Goal: Answer question/provide support: Share knowledge or assist other users

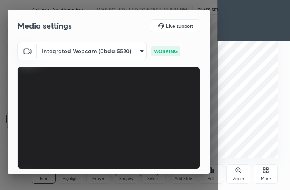
scroll to position [74, 0]
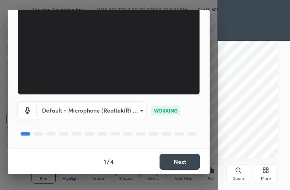
click at [184, 162] on button "Next" at bounding box center [180, 162] width 40 height 16
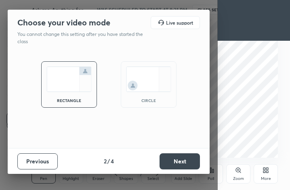
scroll to position [0, 0]
click at [184, 162] on button "Next" at bounding box center [180, 161] width 40 height 16
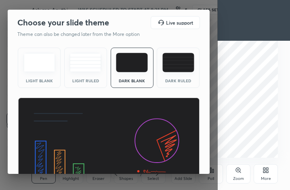
scroll to position [52, 0]
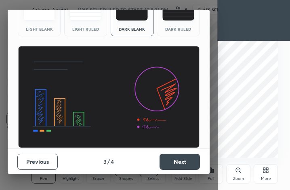
click at [184, 166] on button "Next" at bounding box center [180, 162] width 40 height 16
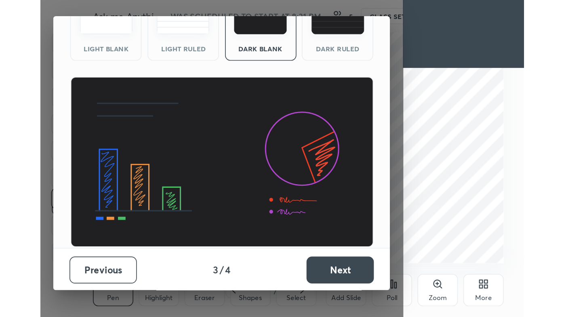
scroll to position [0, 0]
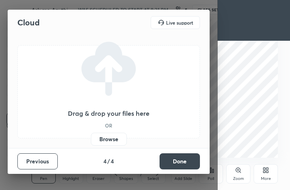
click at [185, 164] on button "Done" at bounding box center [180, 161] width 40 height 16
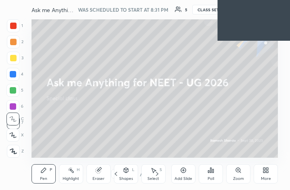
click at [265, 173] on div "More" at bounding box center [266, 173] width 24 height 19
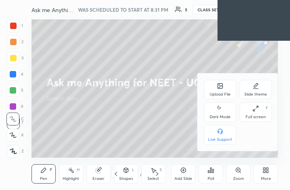
click at [255, 110] on icon at bounding box center [255, 108] width 6 height 6
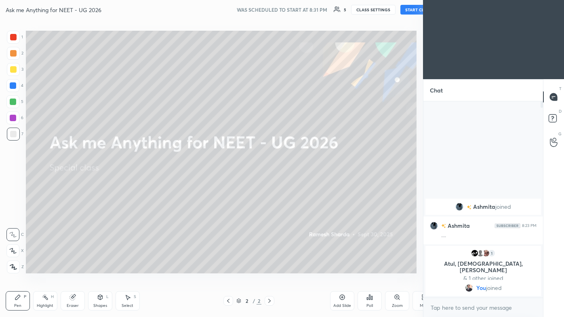
scroll to position [40120, 39994]
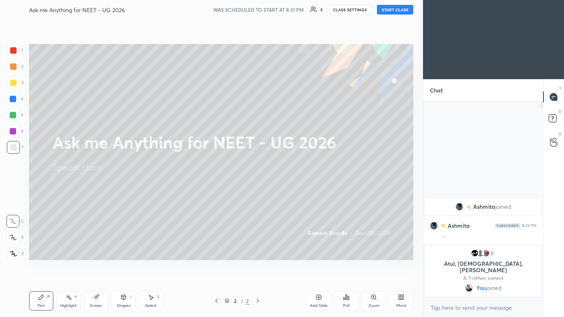
click at [290, 8] on button "START CLASS" at bounding box center [395, 10] width 36 height 10
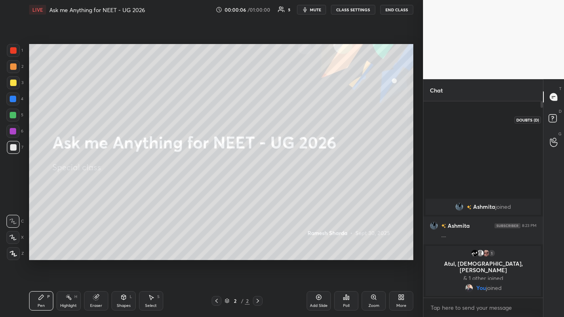
click at [290, 117] on icon at bounding box center [552, 117] width 3 height 3
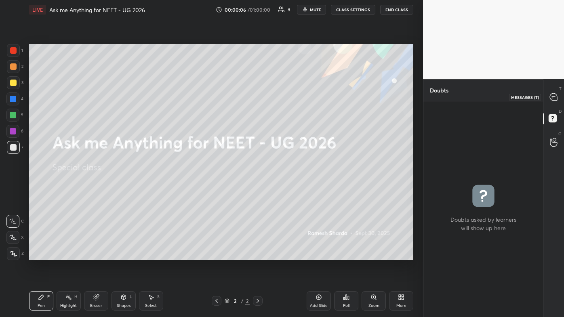
click at [290, 99] on icon at bounding box center [553, 96] width 7 height 7
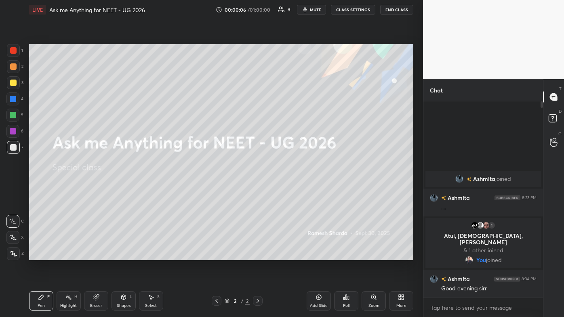
scroll to position [194, 117]
click at [16, 50] on div at bounding box center [13, 50] width 6 height 6
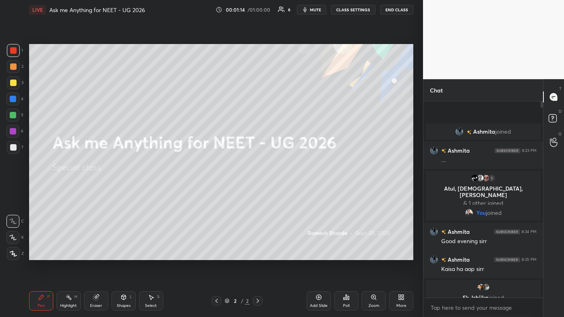
drag, startPoint x: 15, startPoint y: 50, endPoint x: 15, endPoint y: 54, distance: 4.1
click at [16, 50] on div at bounding box center [13, 50] width 6 height 6
click at [13, 190] on div at bounding box center [13, 253] width 13 height 13
click at [45, 190] on div "Pen P" at bounding box center [41, 300] width 24 height 19
click at [290, 117] on icon at bounding box center [553, 119] width 15 height 15
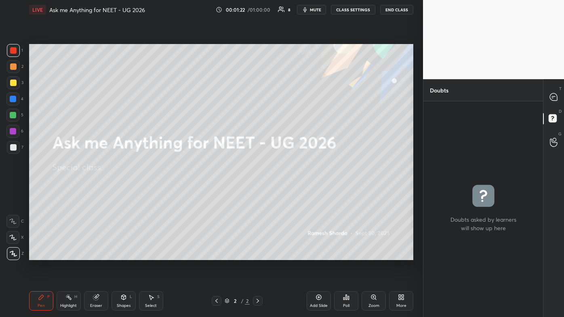
click at [290, 104] on div at bounding box center [554, 97] width 16 height 15
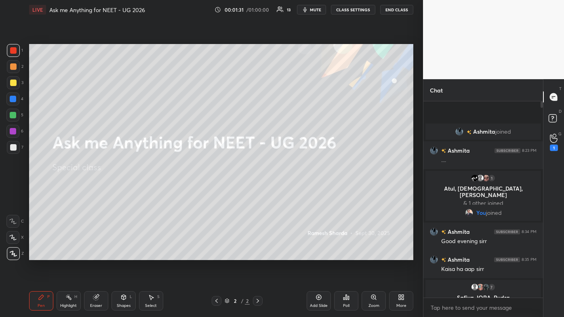
drag, startPoint x: 322, startPoint y: 295, endPoint x: 321, endPoint y: 284, distance: 11.0
click at [290, 190] on icon at bounding box center [318, 297] width 6 height 6
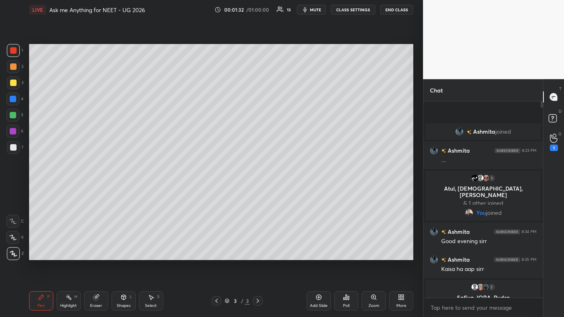
click at [12, 65] on div at bounding box center [13, 66] width 6 height 6
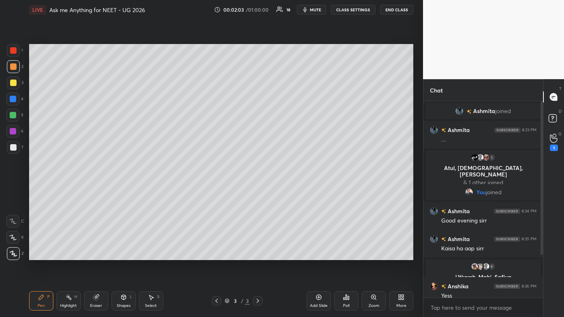
click at [67, 190] on icon at bounding box center [68, 297] width 6 height 6
drag, startPoint x: 317, startPoint y: 295, endPoint x: 317, endPoint y: 290, distance: 5.3
click at [290, 190] on icon at bounding box center [318, 297] width 6 height 6
click at [13, 83] on div at bounding box center [13, 83] width 6 height 6
click at [38, 190] on div "Pen P" at bounding box center [41, 300] width 24 height 19
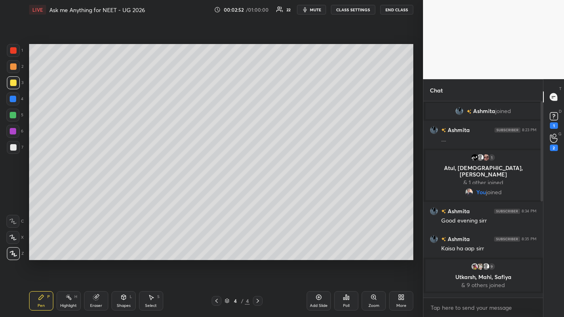
drag, startPoint x: 71, startPoint y: 300, endPoint x: 74, endPoint y: 293, distance: 7.6
click at [71, 190] on icon at bounding box center [68, 297] width 6 height 6
click at [290, 121] on icon at bounding box center [554, 116] width 12 height 12
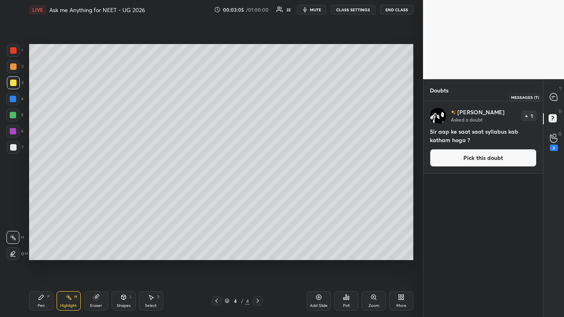
click at [290, 97] on icon at bounding box center [553, 97] width 8 height 8
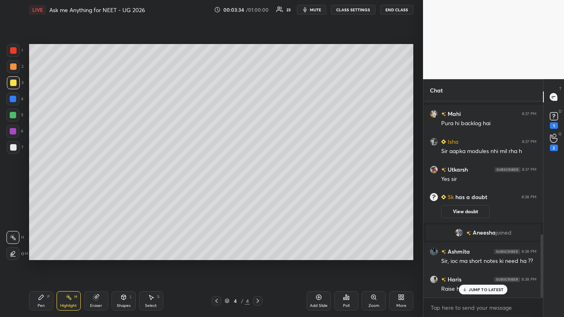
scroll to position [410, 0]
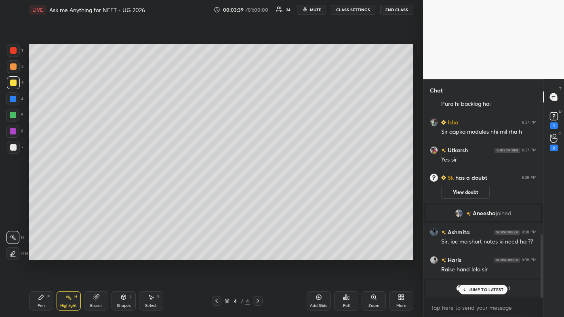
drag, startPoint x: 484, startPoint y: 286, endPoint x: 477, endPoint y: 294, distance: 10.6
click at [290, 190] on p "JUMP TO LATEST" at bounding box center [485, 289] width 35 height 5
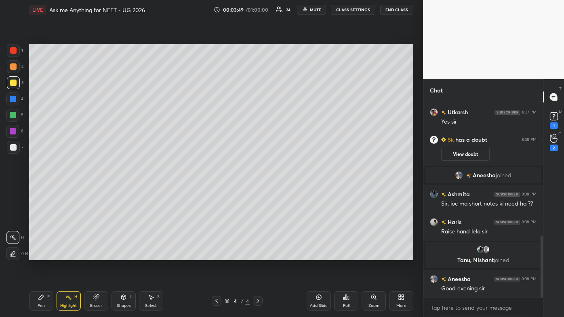
scroll to position [448, 0]
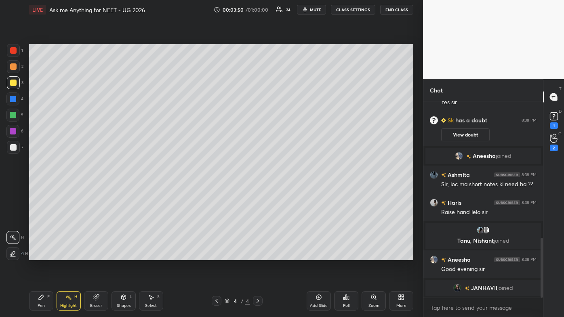
drag, startPoint x: 41, startPoint y: 297, endPoint x: 46, endPoint y: 285, distance: 13.4
click at [42, 190] on icon at bounding box center [41, 297] width 5 height 5
drag, startPoint x: 18, startPoint y: 147, endPoint x: 25, endPoint y: 143, distance: 8.2
click at [17, 147] on div at bounding box center [13, 147] width 13 height 13
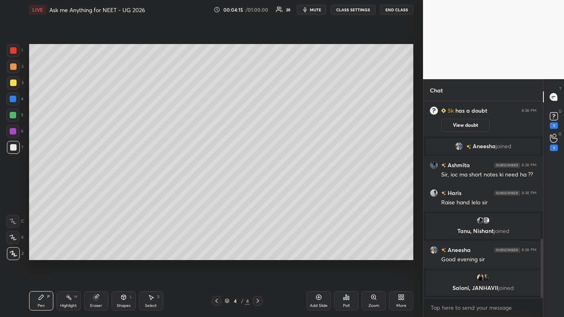
drag, startPoint x: 70, startPoint y: 300, endPoint x: 70, endPoint y: 295, distance: 4.9
click at [70, 190] on rect at bounding box center [69, 298] width 4 height 4
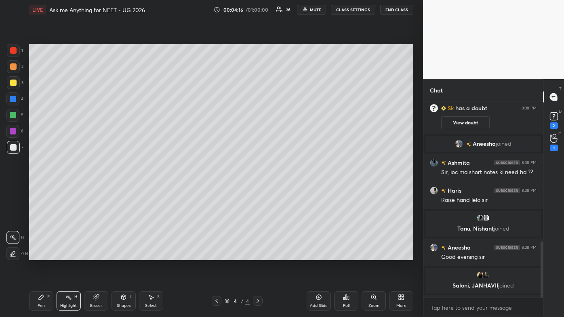
scroll to position [490, 0]
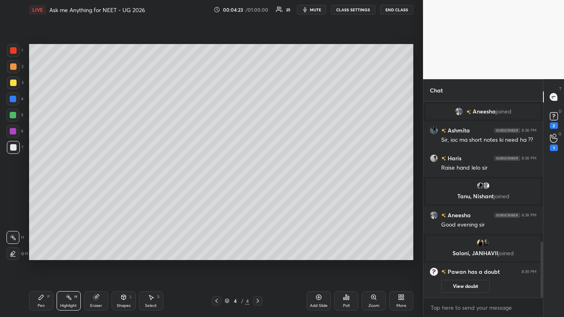
drag, startPoint x: 41, startPoint y: 300, endPoint x: 65, endPoint y: 276, distance: 33.7
click at [42, 190] on icon at bounding box center [41, 297] width 6 height 6
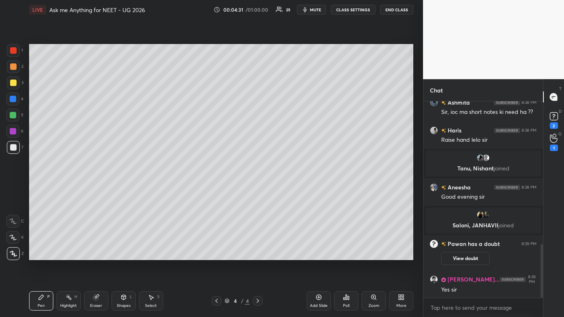
scroll to position [546, 0]
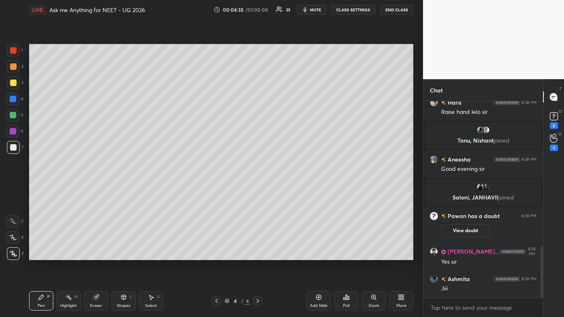
drag, startPoint x: 74, startPoint y: 298, endPoint x: 128, endPoint y: 266, distance: 63.4
click at [73, 190] on div "Highlight H" at bounding box center [69, 300] width 24 height 19
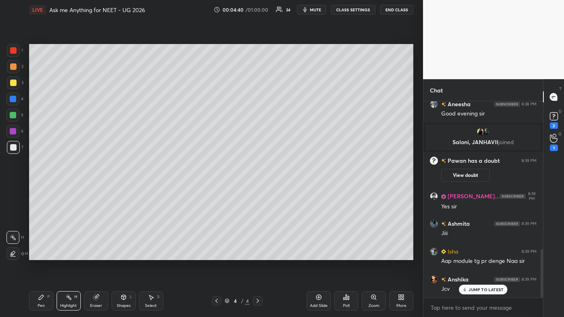
scroll to position [629, 0]
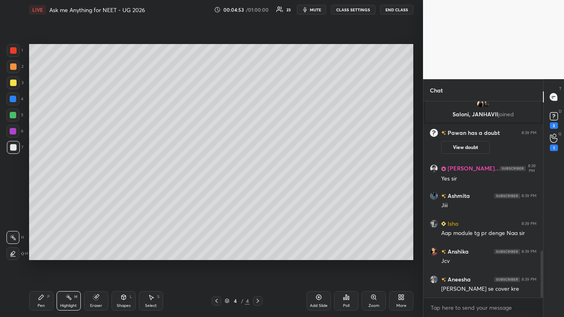
click at [39, 190] on icon at bounding box center [41, 297] width 5 height 5
drag, startPoint x: 69, startPoint y: 295, endPoint x: 72, endPoint y: 286, distance: 9.3
click at [71, 190] on div "Highlight H" at bounding box center [69, 300] width 24 height 19
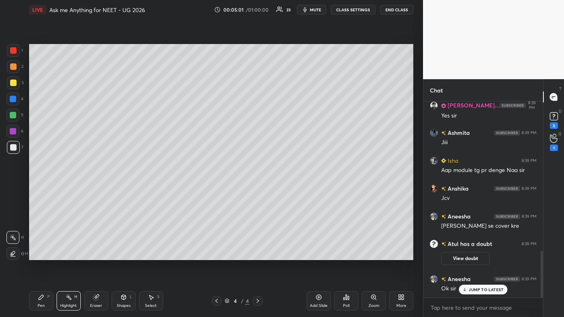
scroll to position [626, 0]
drag, startPoint x: 42, startPoint y: 300, endPoint x: 84, endPoint y: 265, distance: 55.1
click at [43, 190] on icon at bounding box center [41, 297] width 6 height 6
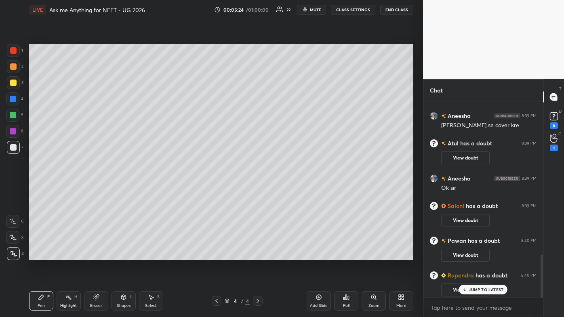
scroll to position [699, 0]
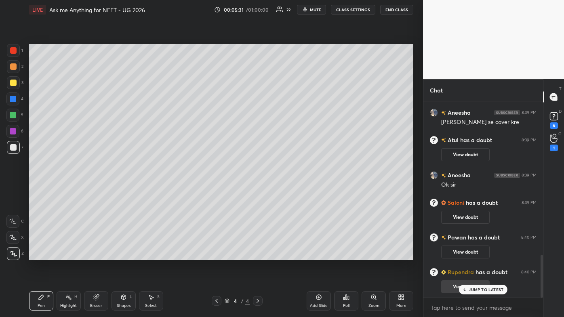
click at [290, 190] on div "JUMP TO LATEST" at bounding box center [483, 290] width 48 height 10
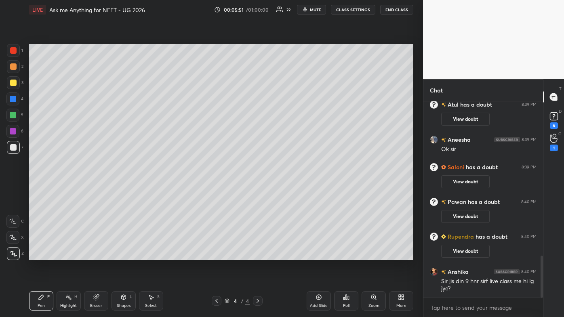
scroll to position [738, 0]
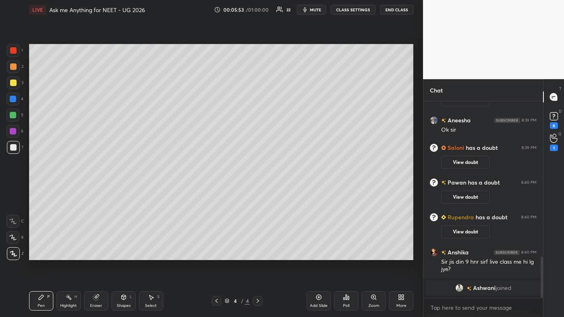
click at [290, 190] on icon at bounding box center [318, 297] width 6 height 6
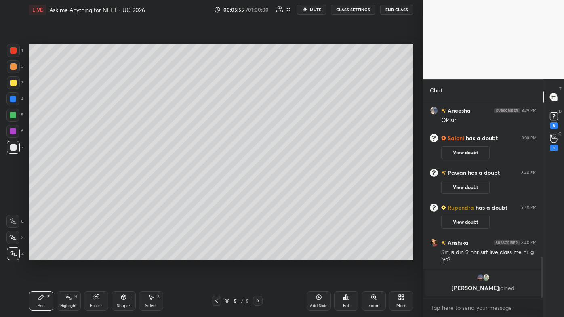
click at [15, 68] on div at bounding box center [13, 66] width 6 height 6
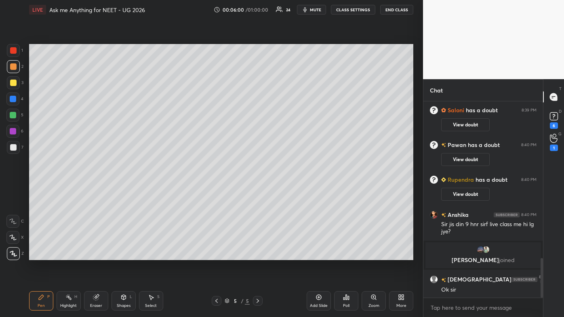
scroll to position [781, 0]
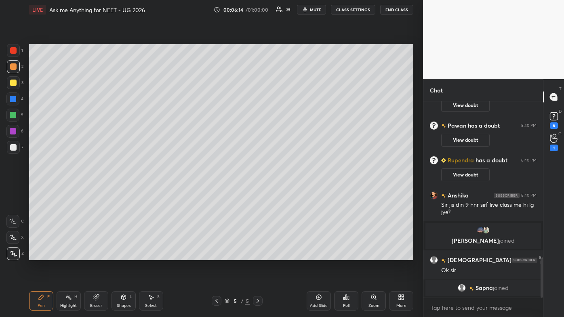
drag, startPoint x: 61, startPoint y: 297, endPoint x: 72, endPoint y: 280, distance: 20.7
click at [61, 190] on div "Highlight H" at bounding box center [69, 300] width 24 height 19
drag, startPoint x: 40, startPoint y: 297, endPoint x: 41, endPoint y: 293, distance: 4.1
click at [40, 190] on icon at bounding box center [41, 297] width 6 height 6
drag, startPoint x: 67, startPoint y: 301, endPoint x: 67, endPoint y: 292, distance: 9.3
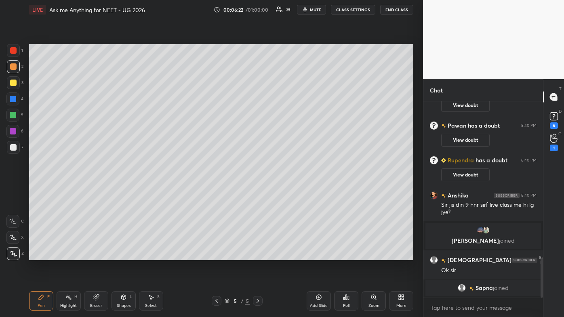
click at [67, 190] on div "Highlight H" at bounding box center [69, 300] width 24 height 19
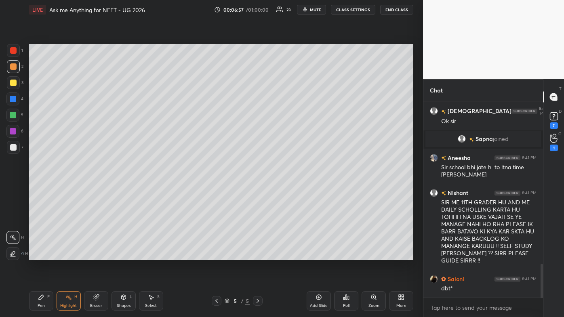
scroll to position [941, 0]
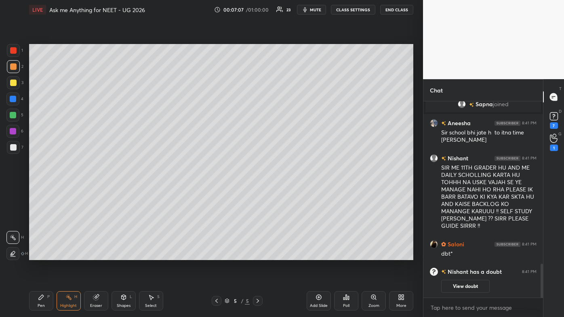
click at [216, 190] on icon at bounding box center [216, 301] width 2 height 4
click at [38, 190] on div "Pen P Highlight H Eraser Shapes L Select S 4 / 5 Add Slide Poll Zoom More" at bounding box center [221, 301] width 384 height 32
click at [40, 190] on div "Pen P" at bounding box center [41, 300] width 24 height 19
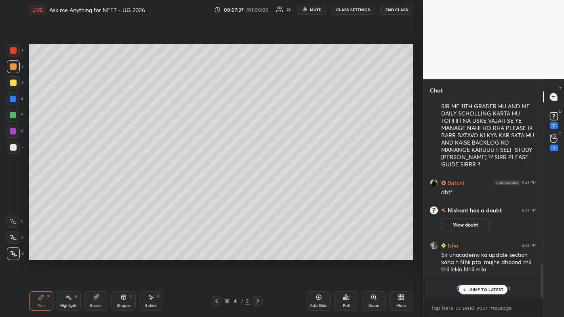
scroll to position [968, 0]
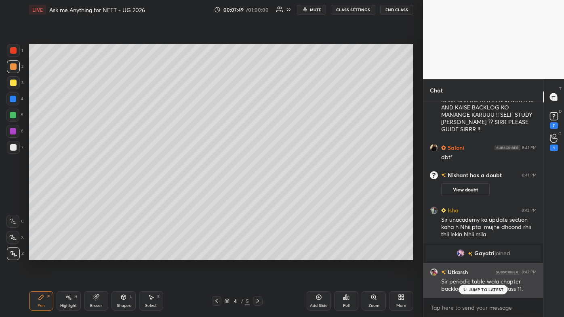
click at [290, 190] on p "JUMP TO LATEST" at bounding box center [485, 289] width 35 height 5
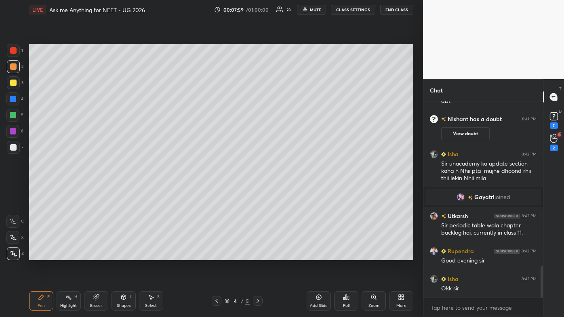
scroll to position [1044, 0]
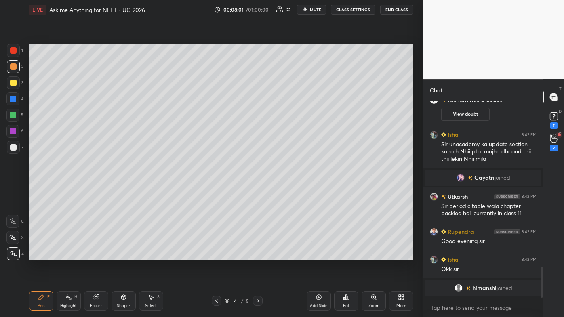
click at [290, 190] on icon at bounding box center [318, 297] width 6 height 6
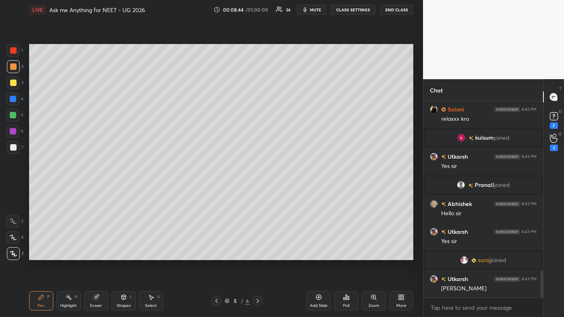
scroll to position [1246, 0]
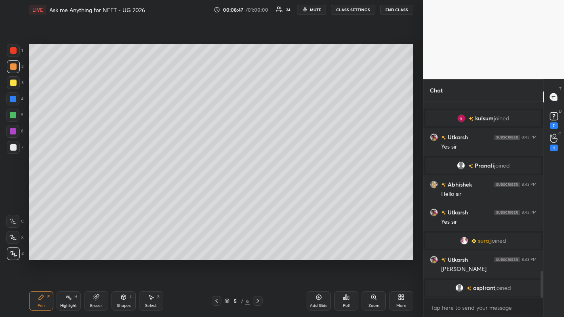
click at [67, 190] on div "Highlight H" at bounding box center [69, 300] width 24 height 19
click at [42, 190] on icon at bounding box center [41, 297] width 6 height 6
click at [290, 121] on icon at bounding box center [554, 116] width 12 height 12
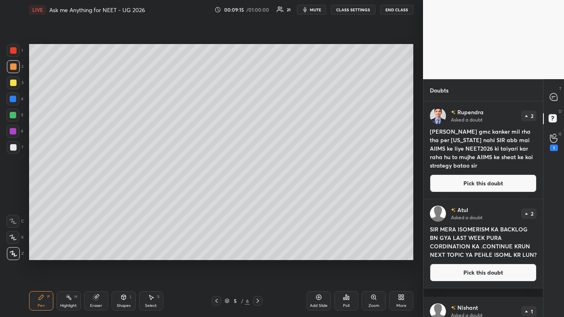
drag, startPoint x: 456, startPoint y: 187, endPoint x: 448, endPoint y: 188, distance: 7.7
click at [290, 188] on button "Pick this doubt" at bounding box center [483, 183] width 107 height 18
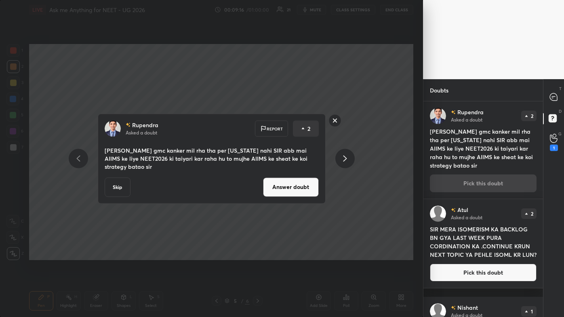
click at [290, 190] on div "[PERSON_NAME] Asked a doubt Report 2 [PERSON_NAME] gmc kanker mil rha tha per […" at bounding box center [212, 158] width 228 height 90
click at [290, 190] on button "Answer doubt" at bounding box center [291, 186] width 56 height 19
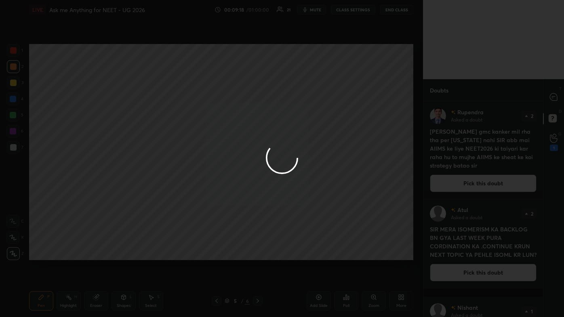
drag, startPoint x: 550, startPoint y: 95, endPoint x: 547, endPoint y: 100, distance: 6.5
click at [290, 96] on div at bounding box center [282, 158] width 564 height 317
drag, startPoint x: 554, startPoint y: 97, endPoint x: 552, endPoint y: 101, distance: 4.5
click at [290, 97] on div at bounding box center [282, 158] width 564 height 317
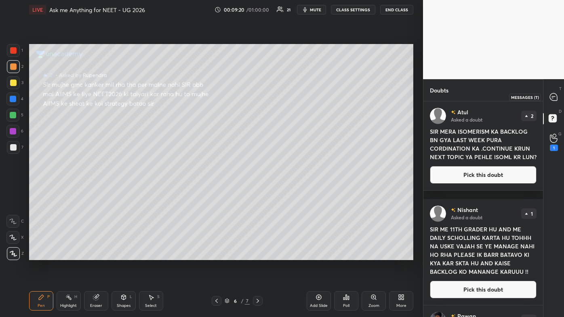
click at [290, 95] on icon at bounding box center [553, 96] width 7 height 7
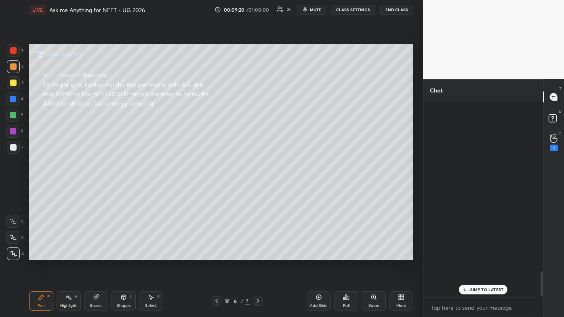
scroll to position [194, 117]
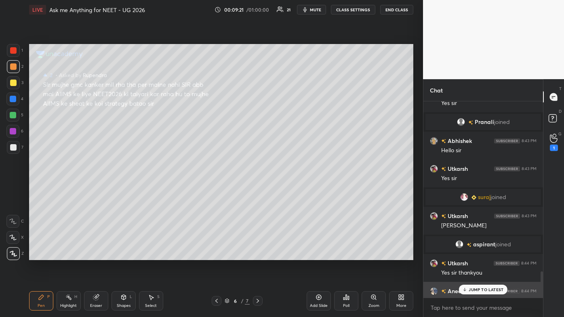
drag, startPoint x: 481, startPoint y: 290, endPoint x: 465, endPoint y: 294, distance: 16.4
click at [290, 190] on p "JUMP TO LATEST" at bounding box center [485, 289] width 35 height 5
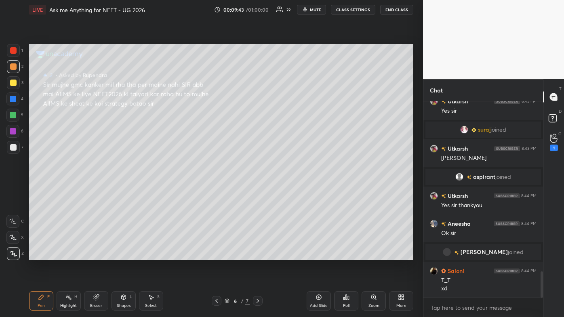
scroll to position [1289, 0]
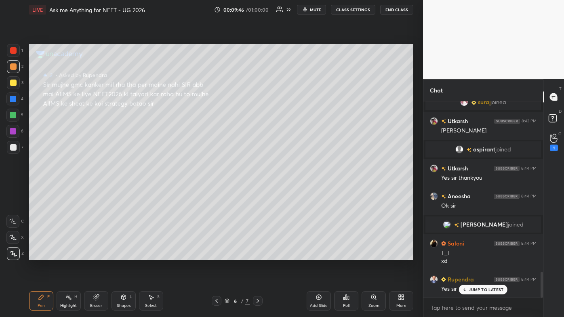
click at [39, 190] on div "Pen P Highlight H Eraser Shapes L Select S 6 / 7 Add Slide Poll Zoom More" at bounding box center [221, 301] width 384 height 32
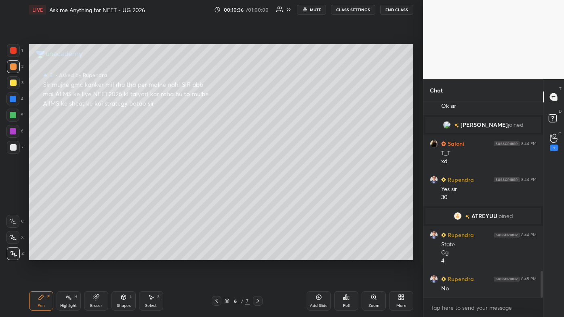
scroll to position [1250, 0]
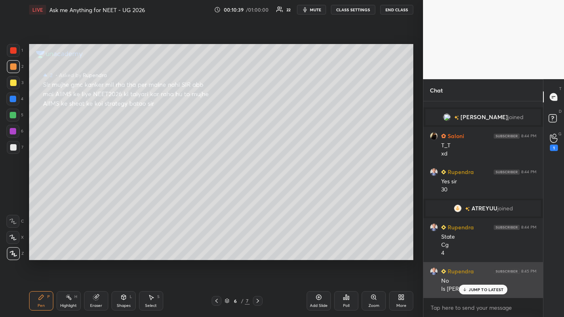
click at [290, 190] on p "JUMP TO LATEST" at bounding box center [485, 289] width 35 height 5
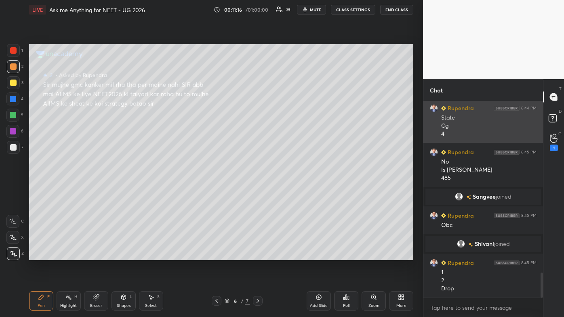
scroll to position [1368, 0]
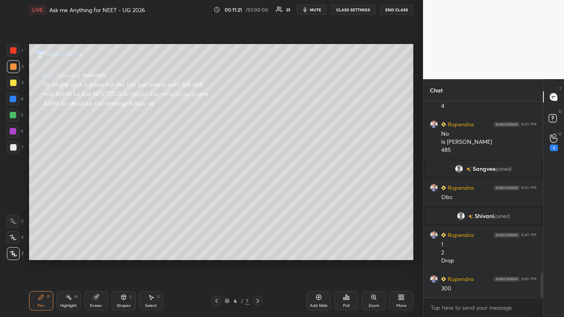
drag, startPoint x: 65, startPoint y: 298, endPoint x: 68, endPoint y: 286, distance: 12.5
click at [67, 190] on div "Highlight H" at bounding box center [69, 300] width 24 height 19
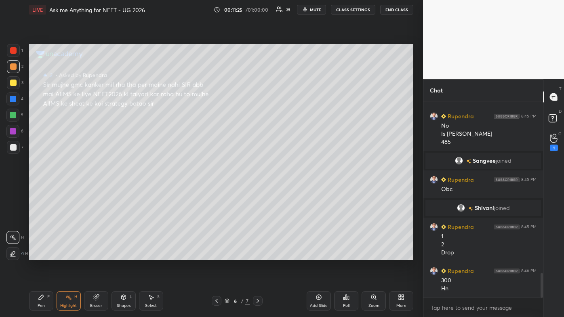
drag, startPoint x: 34, startPoint y: 297, endPoint x: 66, endPoint y: 263, distance: 47.1
click at [34, 190] on div "Pen P" at bounding box center [41, 300] width 24 height 19
click at [38, 190] on icon at bounding box center [41, 297] width 6 height 6
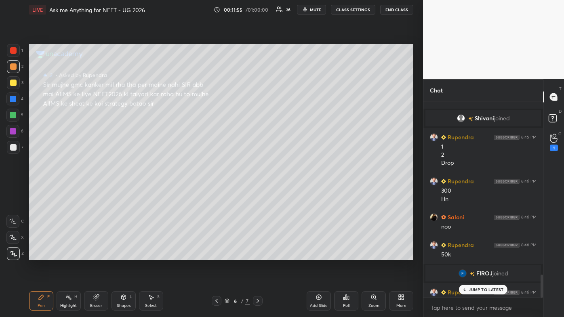
scroll to position [1464, 0]
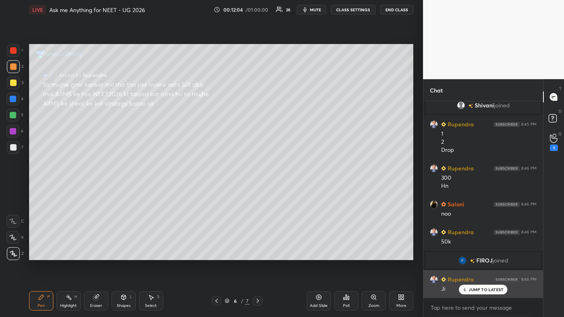
click at [290, 190] on div "JUMP TO LATEST" at bounding box center [483, 290] width 48 height 10
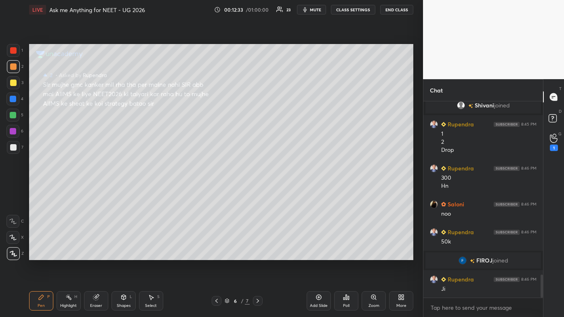
scroll to position [1499, 0]
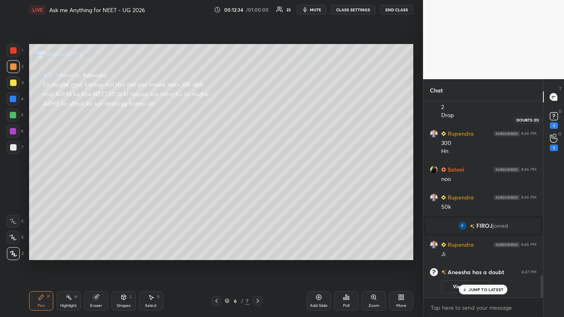
click at [290, 121] on icon at bounding box center [554, 116] width 12 height 12
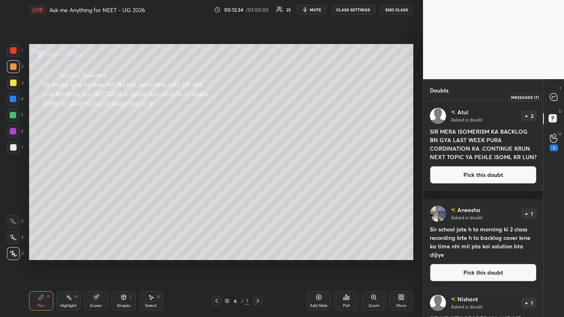
click at [290, 101] on icon at bounding box center [553, 97] width 8 height 8
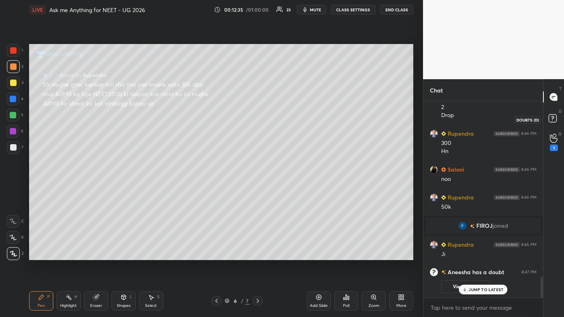
scroll to position [194, 117]
click at [290, 190] on p "JUMP TO LATEST" at bounding box center [485, 289] width 35 height 5
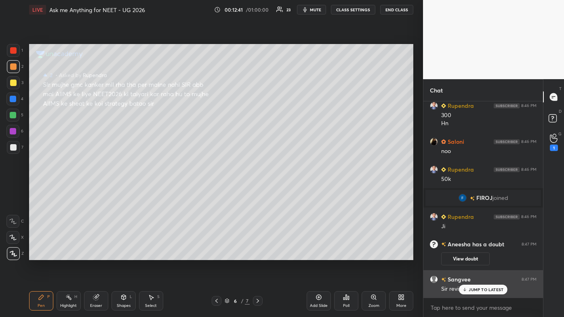
click at [290, 190] on p "JUMP TO LATEST" at bounding box center [485, 289] width 35 height 5
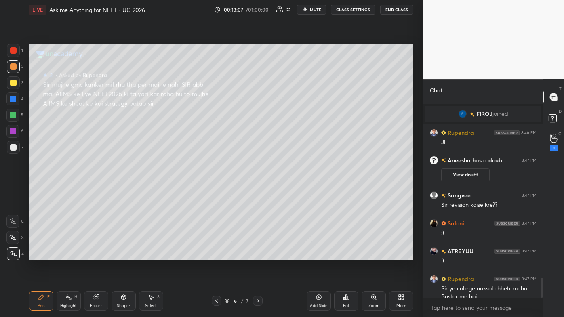
scroll to position [1761, 0]
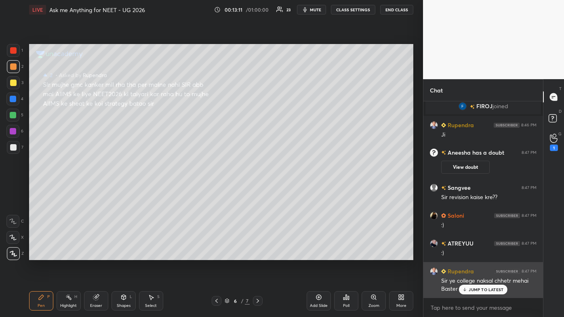
click at [290, 190] on p "JUMP TO LATEST" at bounding box center [485, 289] width 35 height 5
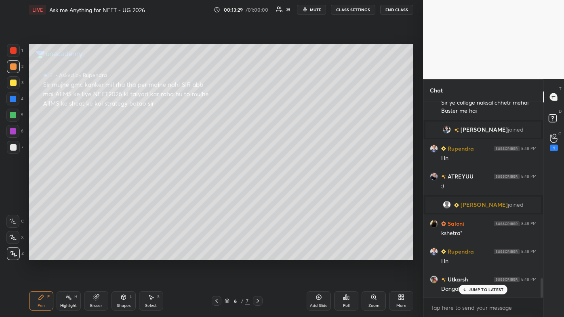
scroll to position [1773, 0]
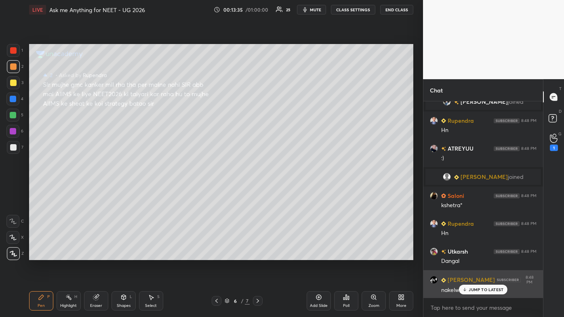
drag, startPoint x: 472, startPoint y: 290, endPoint x: 466, endPoint y: 292, distance: 6.9
click at [290, 190] on p "JUMP TO LATEST" at bounding box center [485, 289] width 35 height 5
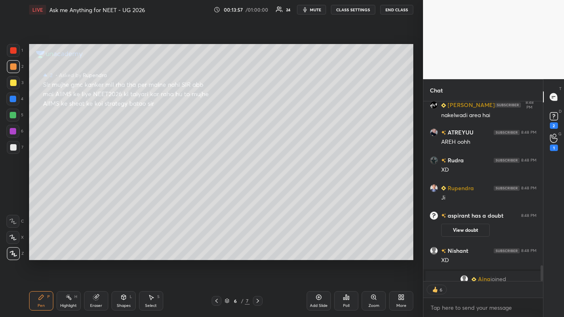
scroll to position [1882, 0]
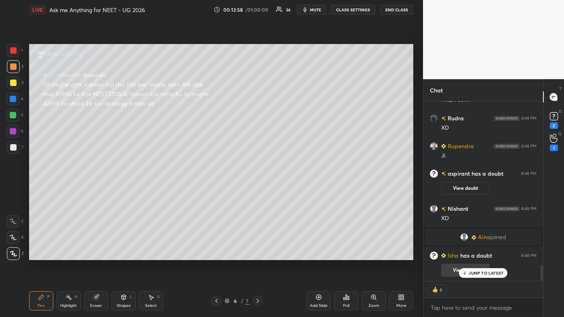
click at [290, 190] on p "JUMP TO LATEST" at bounding box center [485, 273] width 35 height 5
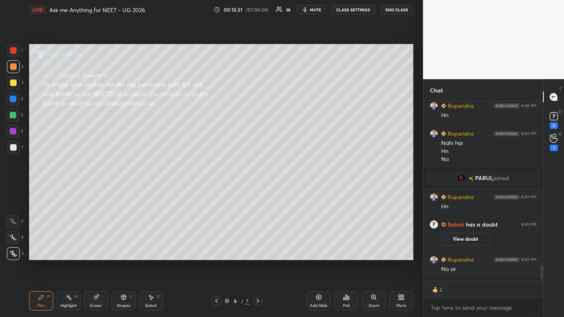
scroll to position [194, 117]
drag, startPoint x: 320, startPoint y: 296, endPoint x: 320, endPoint y: 274, distance: 22.2
click at [290, 190] on icon at bounding box center [318, 297] width 6 height 6
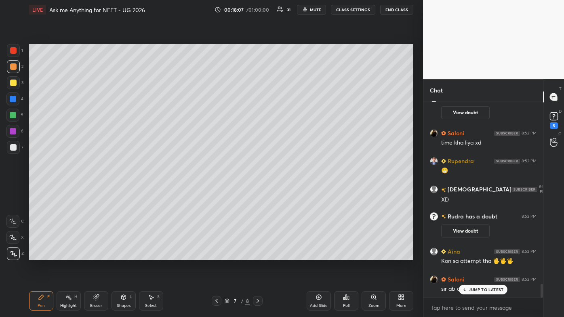
scroll to position [2613, 0]
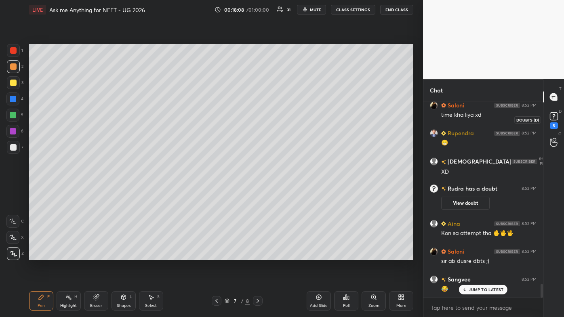
click at [290, 120] on rect at bounding box center [554, 117] width 8 height 8
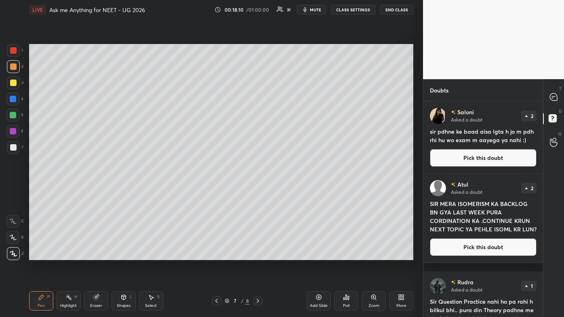
click at [290, 159] on button "Pick this doubt" at bounding box center [483, 158] width 107 height 18
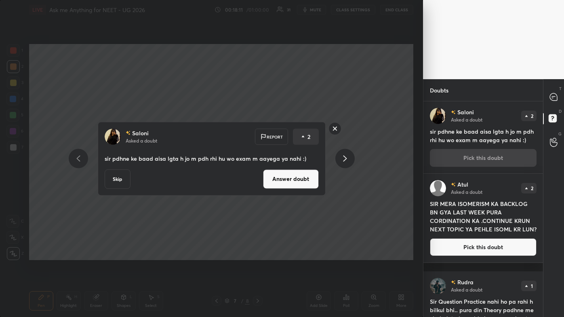
click at [290, 184] on button "Answer doubt" at bounding box center [291, 178] width 56 height 19
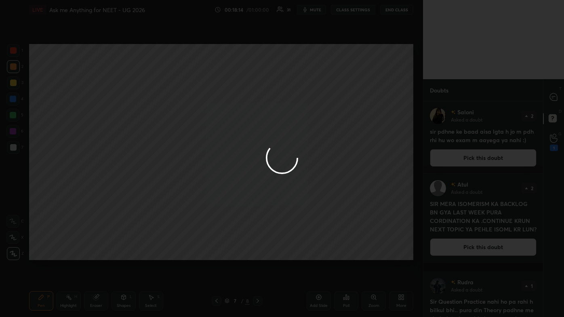
drag, startPoint x: 557, startPoint y: 94, endPoint x: 552, endPoint y: 101, distance: 8.4
click at [290, 95] on div at bounding box center [282, 158] width 564 height 317
drag, startPoint x: 553, startPoint y: 99, endPoint x: 548, endPoint y: 106, distance: 9.0
click at [290, 100] on div at bounding box center [282, 158] width 564 height 317
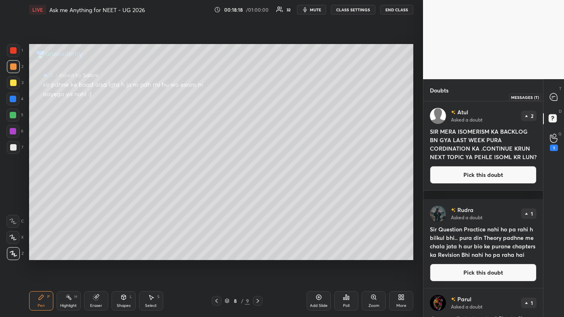
click at [290, 97] on icon at bounding box center [553, 96] width 7 height 7
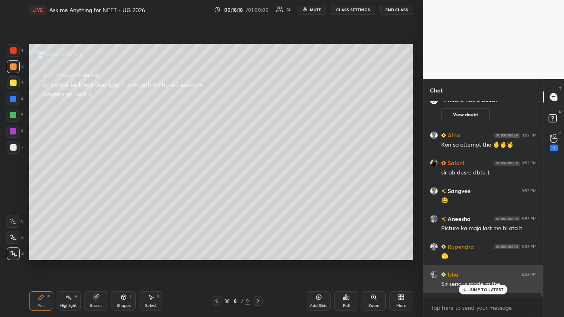
scroll to position [194, 117]
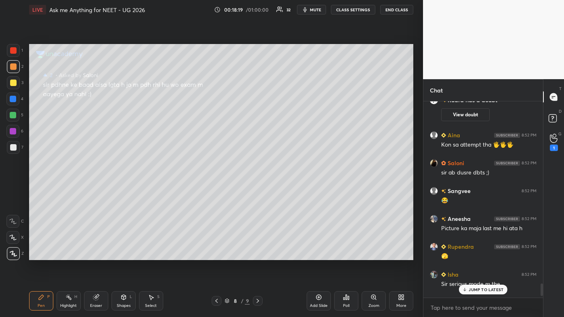
click at [290, 190] on p "JUMP TO LATEST" at bounding box center [485, 289] width 35 height 5
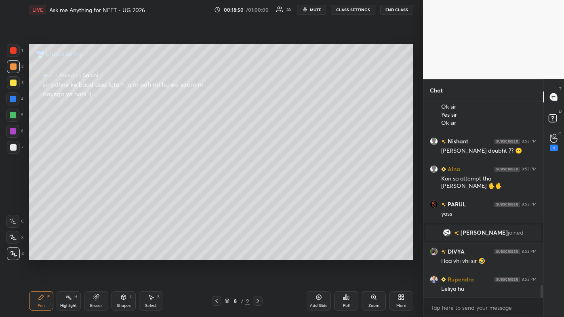
scroll to position [2857, 0]
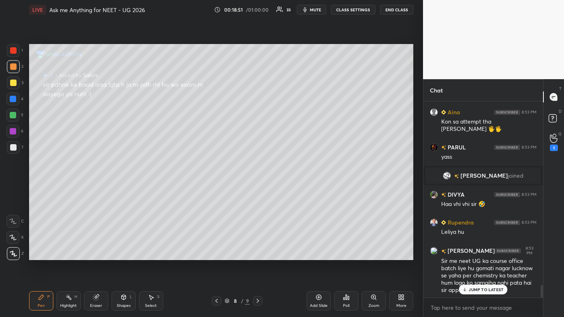
click at [290, 190] on p "JUMP TO LATEST" at bounding box center [485, 289] width 35 height 5
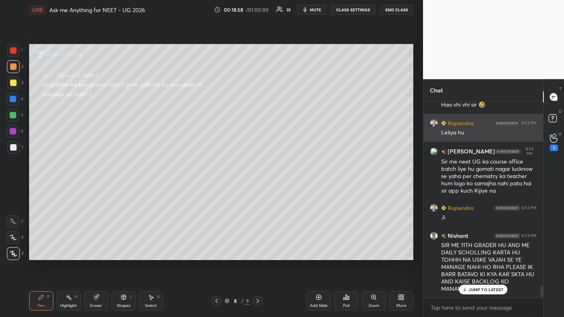
scroll to position [2984, 0]
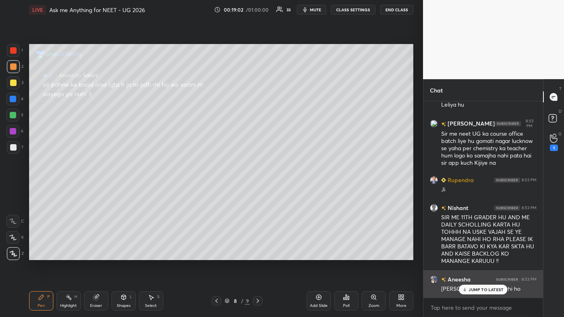
click at [290, 190] on div "JUMP TO LATEST" at bounding box center [483, 290] width 48 height 10
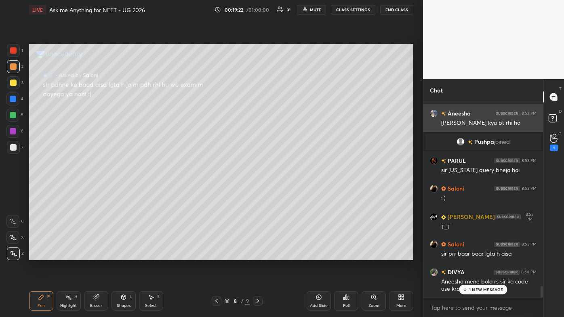
scroll to position [3080, 0]
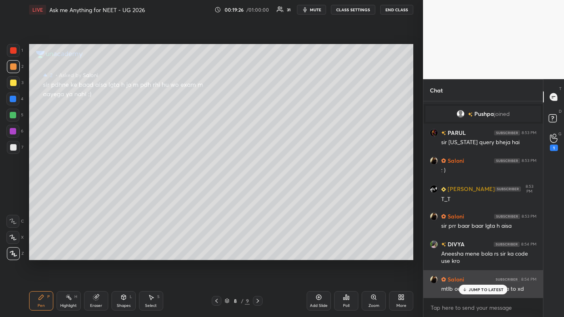
click at [290, 190] on div "Saloni 8:54 PM mtlb out of syllabus aagya to xd" at bounding box center [483, 284] width 120 height 28
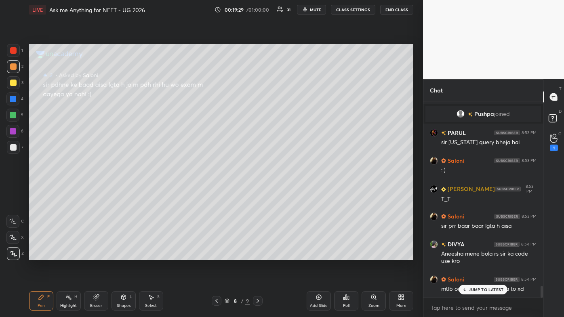
click at [290, 190] on p "JUMP TO LATEST" at bounding box center [485, 289] width 35 height 5
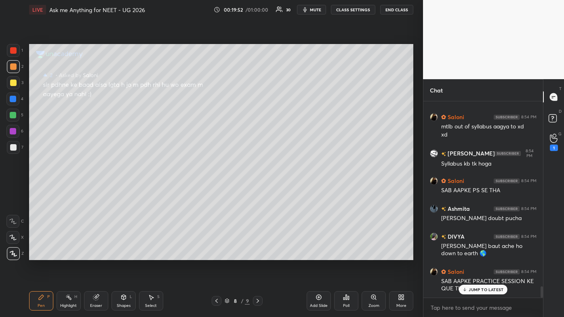
scroll to position [3270, 0]
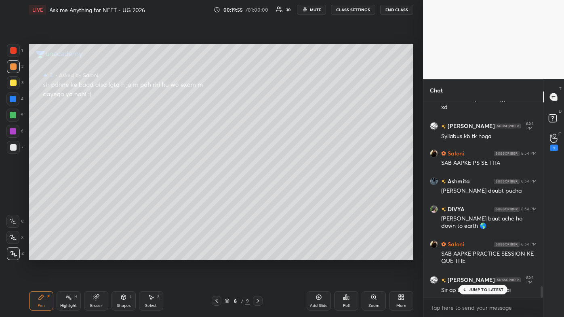
click at [290, 190] on p "JUMP TO LATEST" at bounding box center [485, 289] width 35 height 5
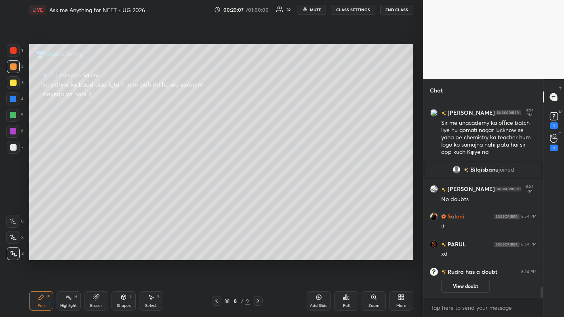
scroll to position [3333, 0]
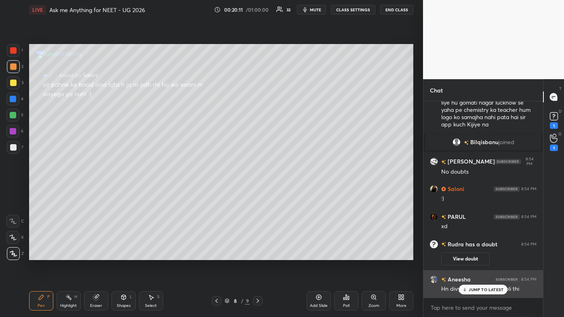
click at [290, 190] on p "JUMP TO LATEST" at bounding box center [485, 289] width 35 height 5
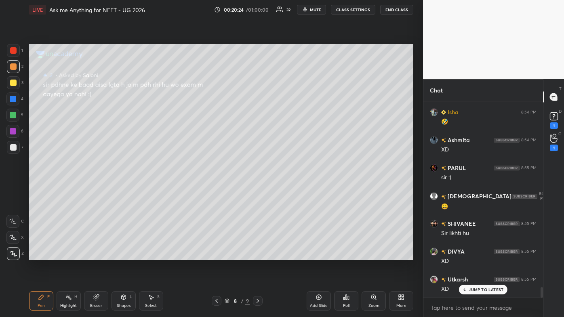
scroll to position [3556, 0]
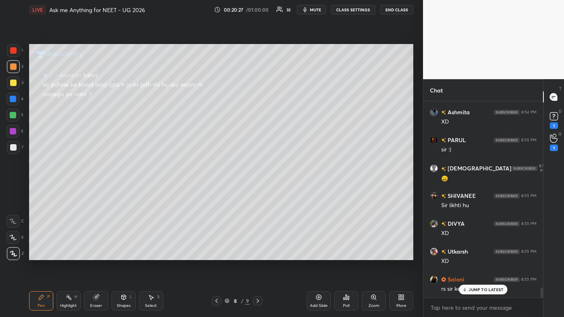
drag, startPoint x: 468, startPoint y: 290, endPoint x: 446, endPoint y: 298, distance: 23.4
click at [290, 190] on div "JUMP TO LATEST" at bounding box center [483, 290] width 48 height 10
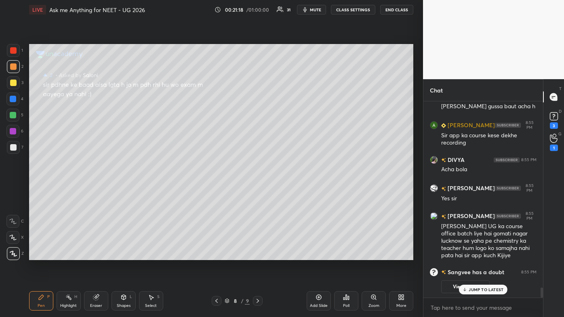
scroll to position [3672, 0]
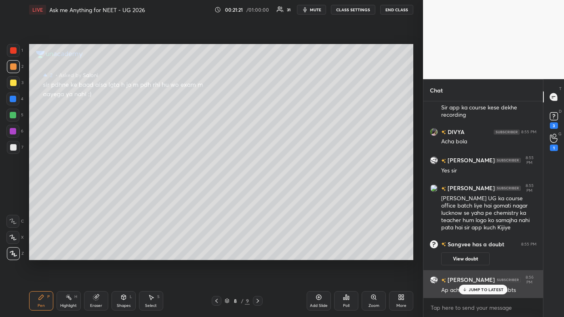
click at [290, 190] on p "JUMP TO LATEST" at bounding box center [485, 289] width 35 height 5
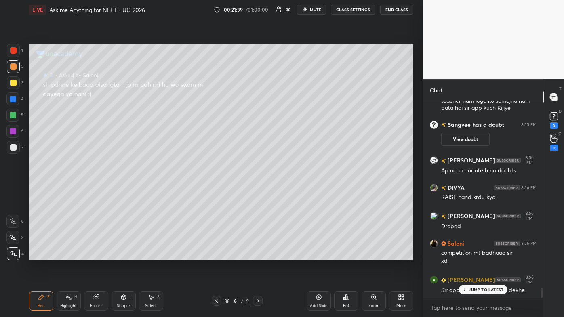
scroll to position [3835, 0]
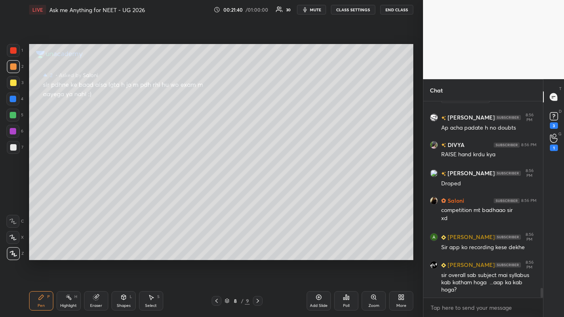
click at [290, 190] on div "Setting up your live class Poll for secs No correct answer Start poll" at bounding box center [221, 151] width 391 height 265
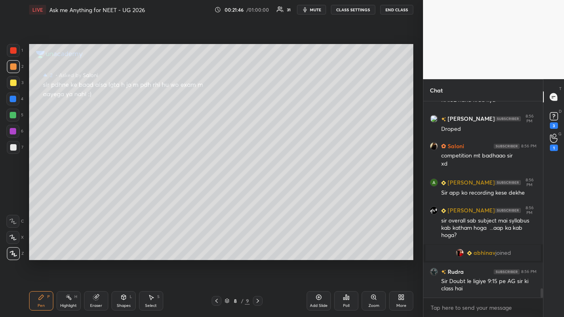
scroll to position [3913, 0]
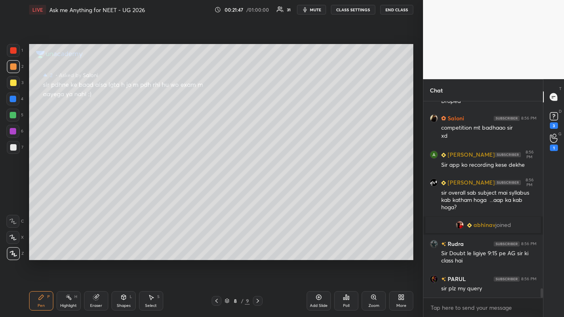
click at [290, 190] on div "Add Slide" at bounding box center [319, 300] width 24 height 19
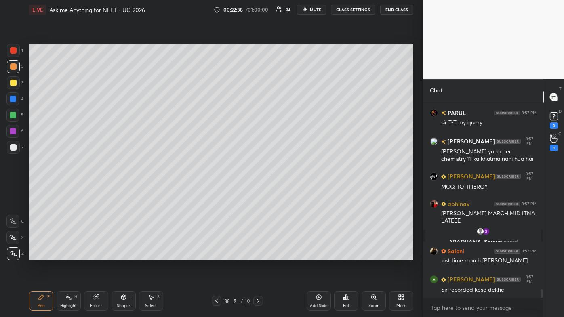
scroll to position [4366, 0]
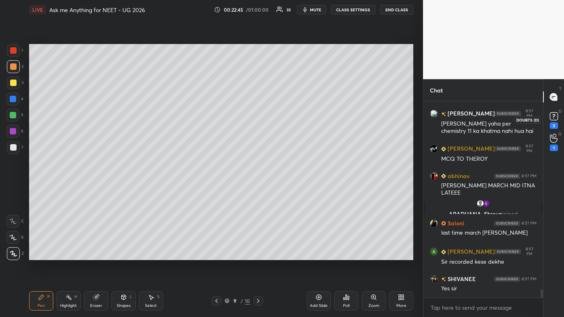
click at [290, 123] on div "3" at bounding box center [554, 119] width 12 height 19
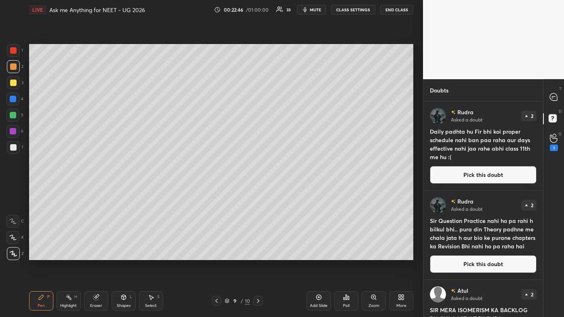
drag, startPoint x: 460, startPoint y: 167, endPoint x: 454, endPoint y: 166, distance: 5.3
click at [290, 167] on button "Pick this doubt" at bounding box center [483, 175] width 107 height 18
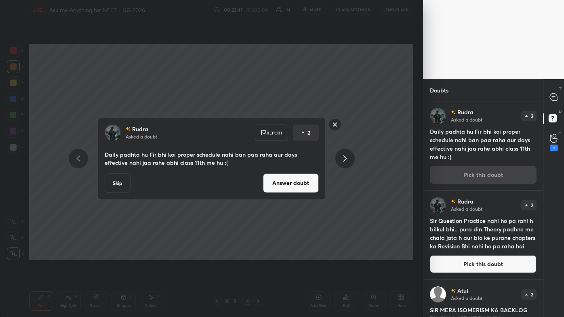
click at [290, 185] on button "Answer doubt" at bounding box center [291, 182] width 56 height 19
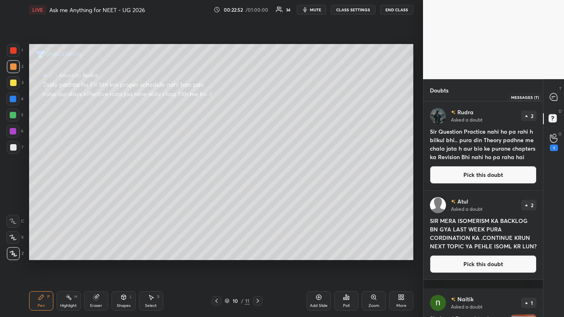
drag, startPoint x: 556, startPoint y: 97, endPoint x: 556, endPoint y: 101, distance: 4.4
click at [290, 97] on icon at bounding box center [553, 96] width 7 height 7
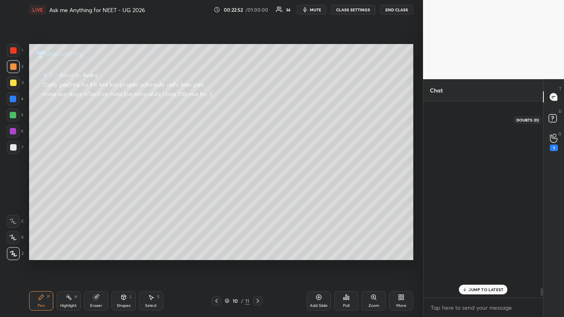
scroll to position [194, 117]
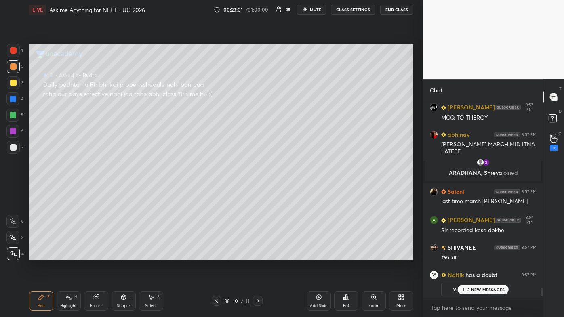
drag, startPoint x: 478, startPoint y: 292, endPoint x: 470, endPoint y: 275, distance: 19.3
click at [290, 190] on div "3 NEW MESSAGES" at bounding box center [483, 290] width 51 height 10
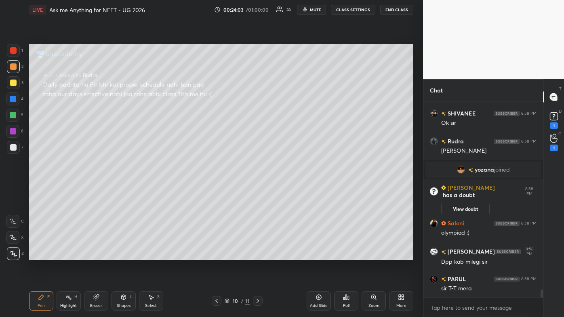
scroll to position [4594, 0]
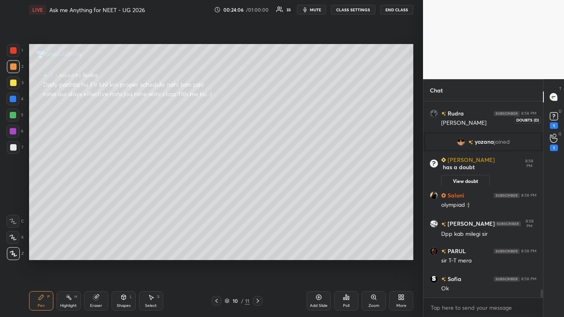
click at [290, 123] on div "1" at bounding box center [554, 125] width 8 height 6
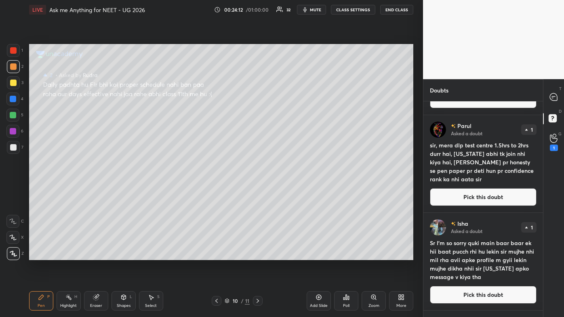
scroll to position [468, 0]
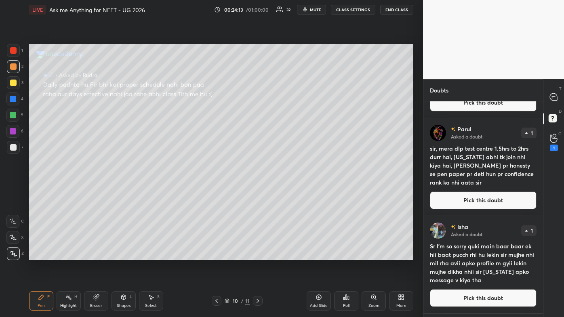
click at [290, 190] on div "Parul Asked a doubt 1 sir, mera dlp test centre 1.5hrs to 2hrs durr hai, [US_ST…" at bounding box center [483, 166] width 120 height 97
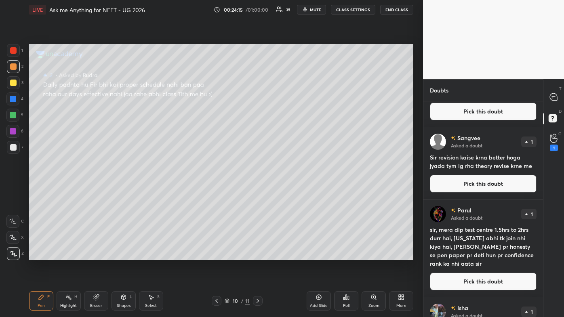
click at [290, 190] on button "Pick this doubt" at bounding box center [483, 282] width 107 height 18
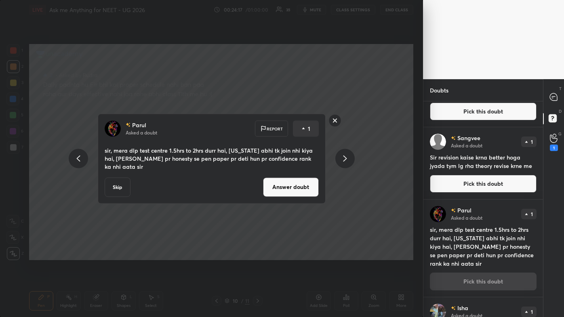
drag, startPoint x: 294, startPoint y: 189, endPoint x: 289, endPoint y: 189, distance: 4.8
click at [290, 190] on button "Answer doubt" at bounding box center [291, 186] width 56 height 19
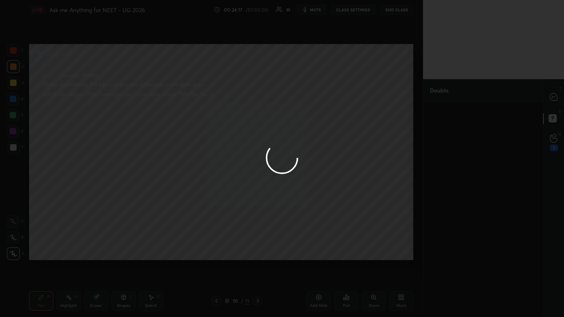
scroll to position [0, 0]
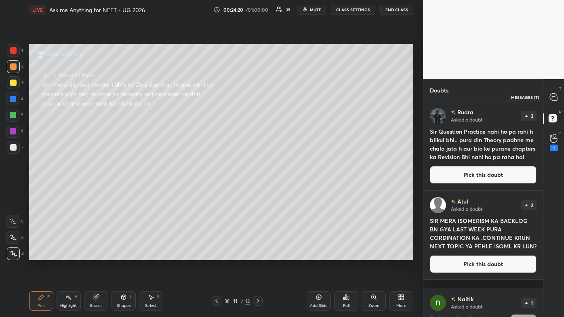
click at [290, 96] on icon at bounding box center [553, 96] width 7 height 7
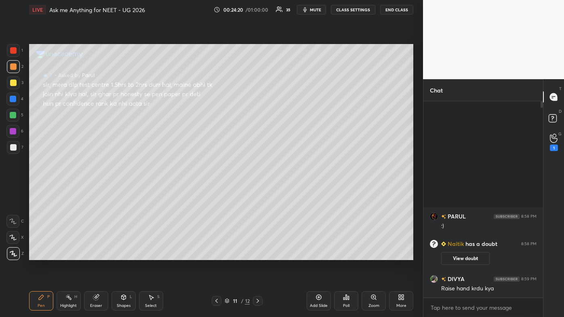
scroll to position [194, 117]
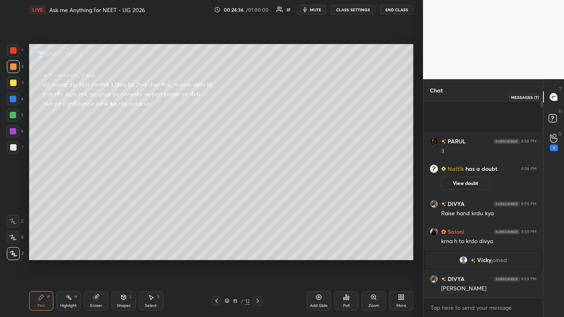
click at [290, 98] on icon at bounding box center [553, 96] width 7 height 7
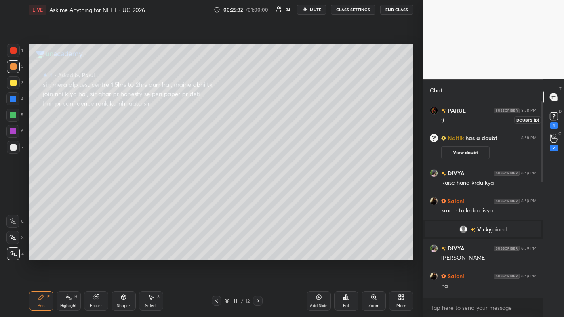
click at [290, 127] on div "1" at bounding box center [554, 119] width 12 height 19
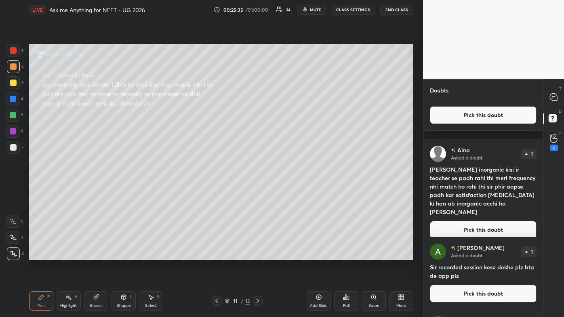
scroll to position [230, 0]
click at [290, 190] on button "Pick this doubt" at bounding box center [483, 230] width 107 height 18
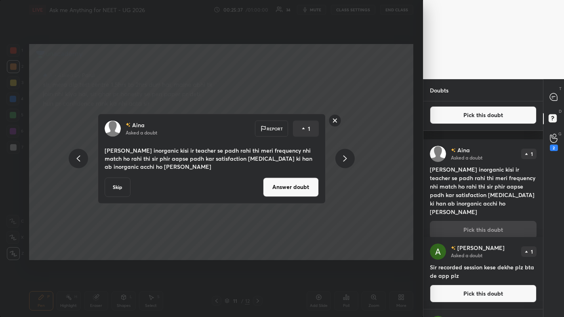
click at [290, 186] on button "Answer doubt" at bounding box center [291, 186] width 56 height 19
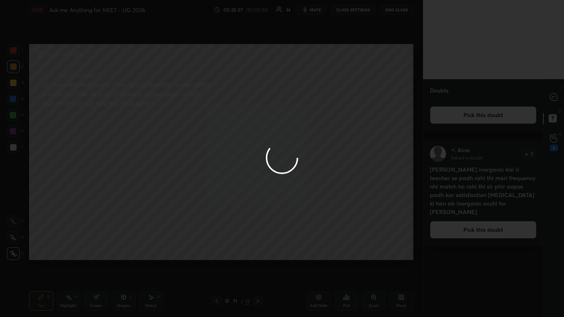
scroll to position [0, 0]
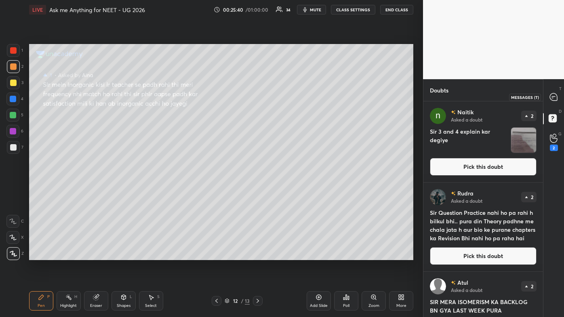
click at [290, 98] on icon at bounding box center [553, 96] width 7 height 7
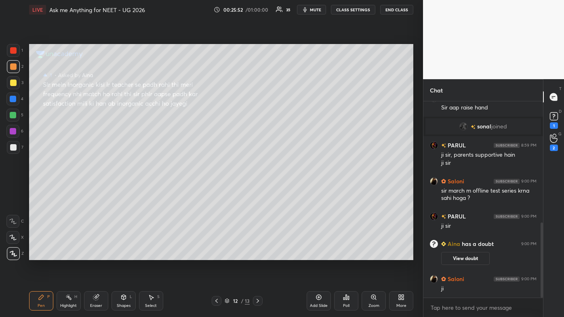
scroll to position [316, 0]
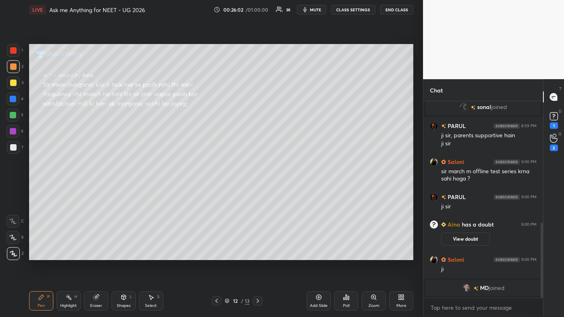
drag, startPoint x: 39, startPoint y: 293, endPoint x: 38, endPoint y: 282, distance: 11.0
click at [38, 190] on div "Pen P" at bounding box center [41, 300] width 24 height 19
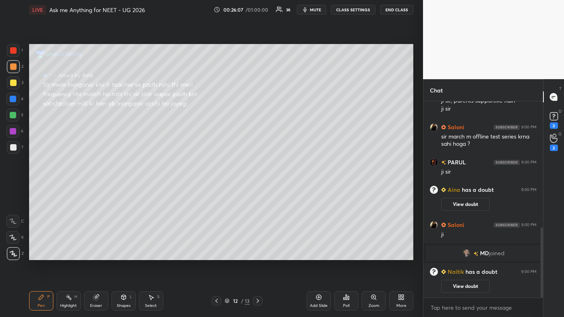
scroll to position [370, 0]
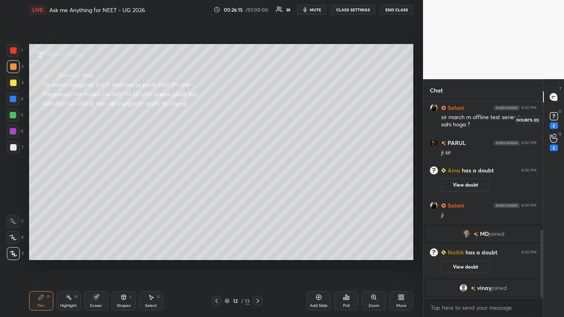
drag, startPoint x: 553, startPoint y: 125, endPoint x: 548, endPoint y: 131, distance: 8.3
click at [290, 125] on div "2" at bounding box center [554, 125] width 8 height 6
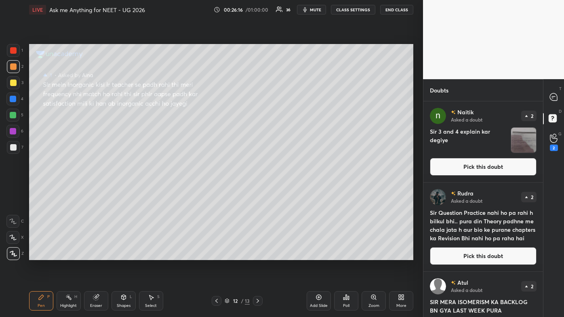
drag, startPoint x: 466, startPoint y: 249, endPoint x: 462, endPoint y: 252, distance: 4.4
click at [290, 190] on button "Pick this doubt" at bounding box center [483, 256] width 107 height 18
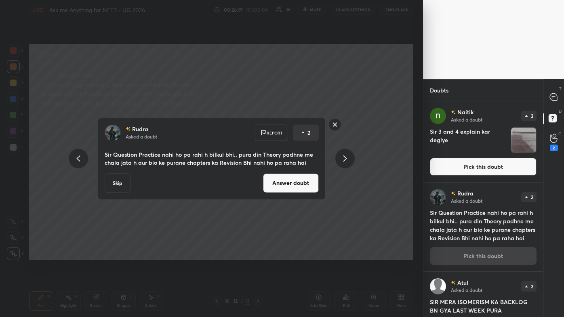
click at [290, 156] on icon at bounding box center [345, 158] width 4 height 6
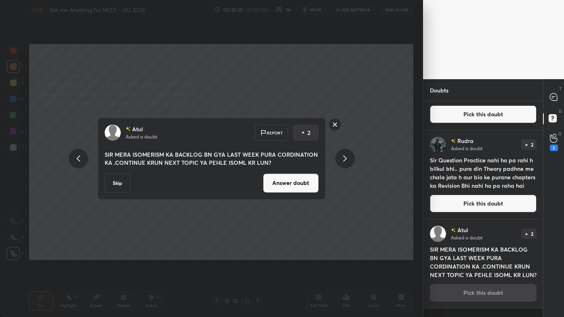
click at [290, 179] on button "Answer doubt" at bounding box center [291, 182] width 56 height 19
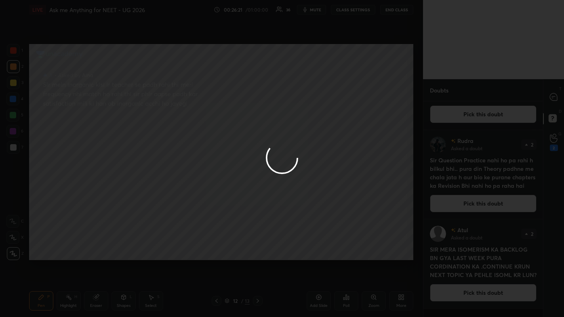
scroll to position [0, 0]
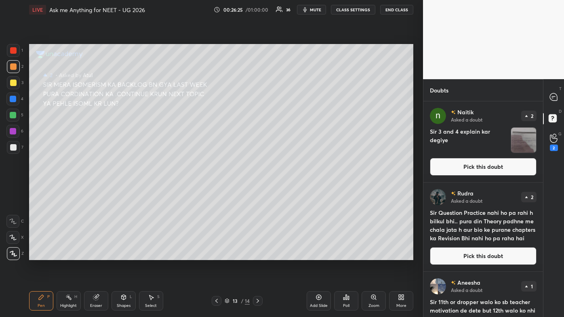
click at [290, 96] on icon at bounding box center [553, 96] width 7 height 7
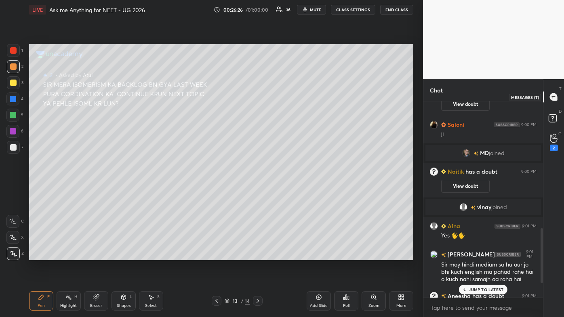
scroll to position [194, 117]
drag, startPoint x: 473, startPoint y: 292, endPoint x: 468, endPoint y: 294, distance: 4.5
click at [290, 190] on div "JUMP TO LATEST" at bounding box center [483, 290] width 48 height 10
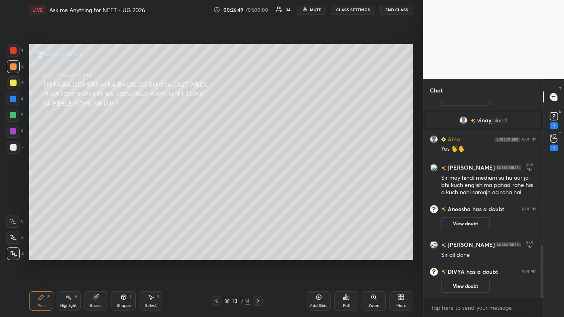
scroll to position [529, 0]
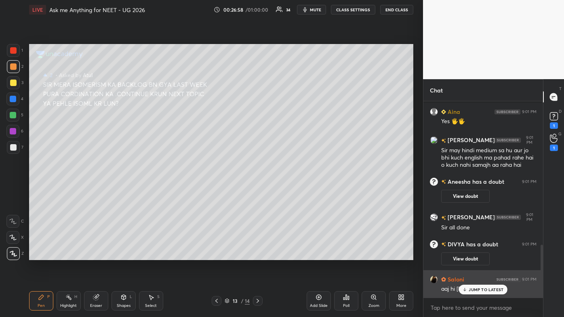
click at [290, 190] on p "JUMP TO LATEST" at bounding box center [485, 289] width 35 height 5
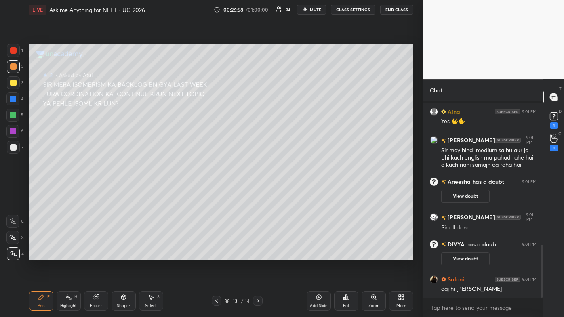
scroll to position [557, 0]
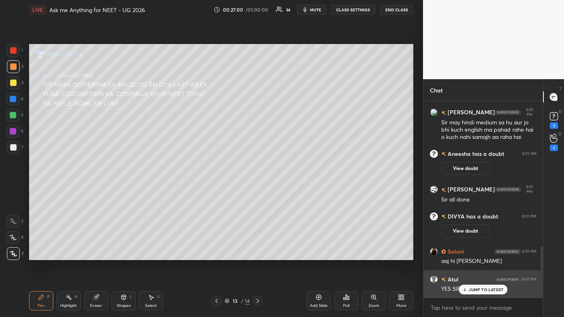
click at [290, 190] on p "JUMP TO LATEST" at bounding box center [485, 289] width 35 height 5
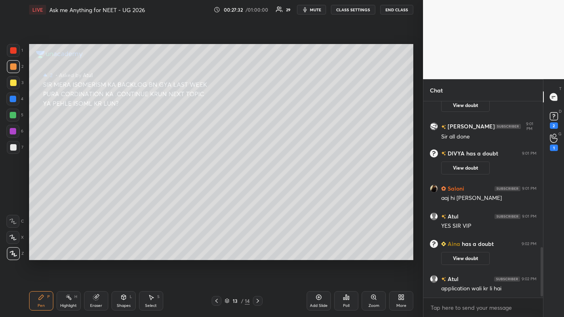
scroll to position [601, 0]
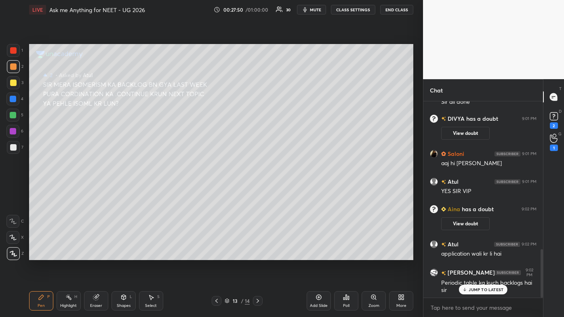
click at [290, 190] on icon at bounding box center [464, 289] width 5 height 5
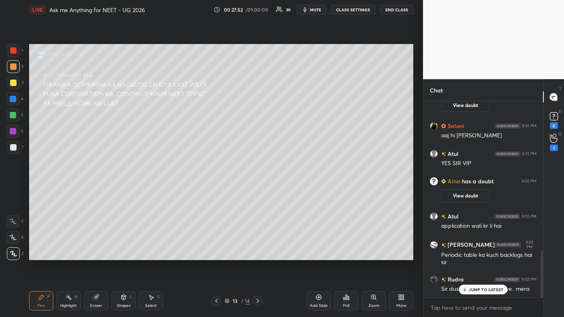
drag, startPoint x: 474, startPoint y: 288, endPoint x: 456, endPoint y: 302, distance: 23.0
click at [290, 190] on p "JUMP TO LATEST" at bounding box center [485, 289] width 35 height 5
click at [290, 122] on icon at bounding box center [554, 116] width 12 height 12
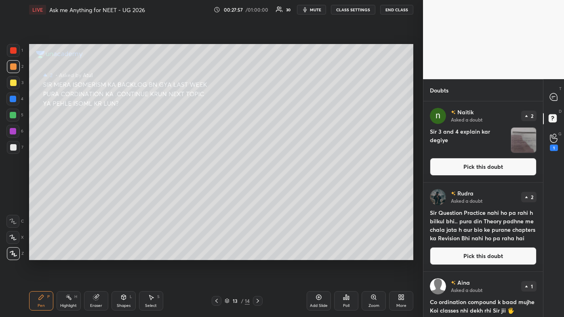
drag, startPoint x: 446, startPoint y: 260, endPoint x: 442, endPoint y: 258, distance: 4.7
click at [290, 190] on button "Pick this doubt" at bounding box center [483, 256] width 107 height 18
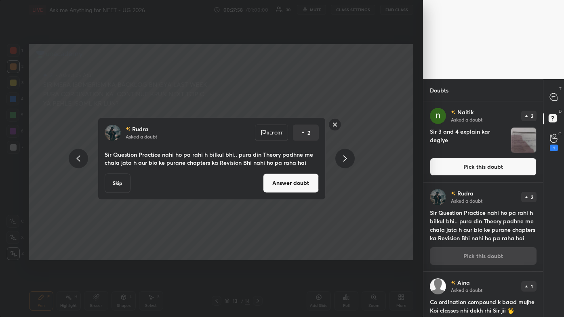
click at [285, 181] on button "Answer doubt" at bounding box center [291, 182] width 56 height 19
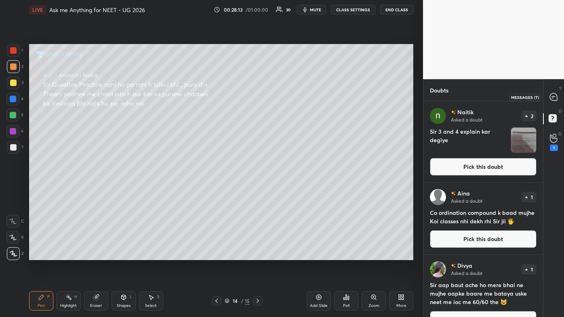
click at [290, 95] on icon at bounding box center [553, 96] width 7 height 7
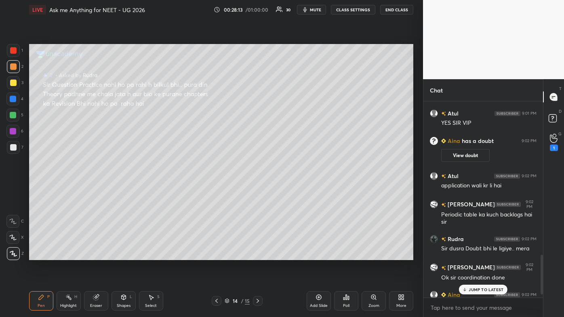
scroll to position [194, 117]
click at [290, 190] on p "JUMP TO LATEST" at bounding box center [485, 289] width 35 height 5
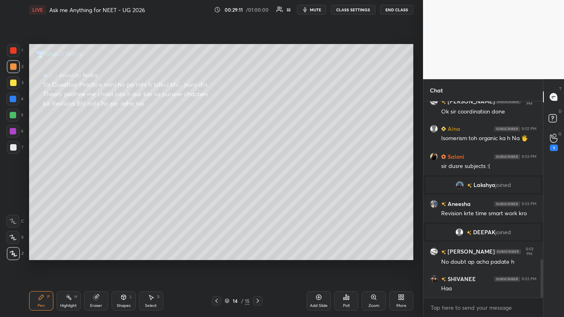
scroll to position [803, 0]
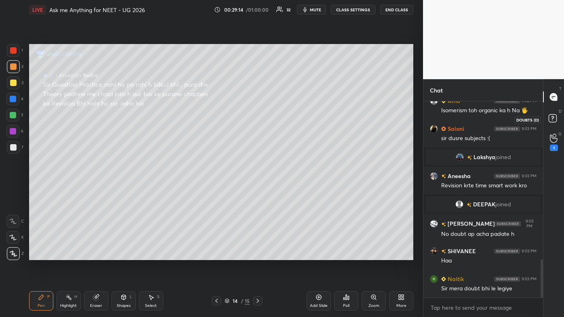
drag, startPoint x: 552, startPoint y: 117, endPoint x: 541, endPoint y: 125, distance: 13.0
click at [290, 117] on rect at bounding box center [552, 119] width 8 height 8
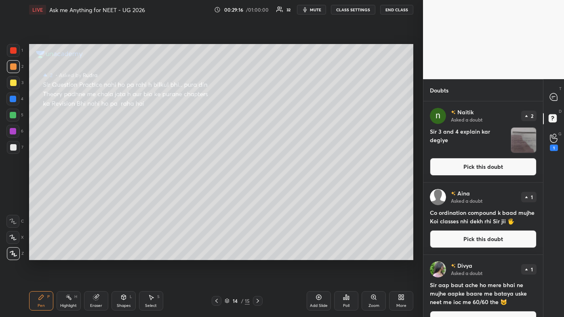
click at [290, 190] on button "Pick this doubt" at bounding box center [483, 239] width 107 height 18
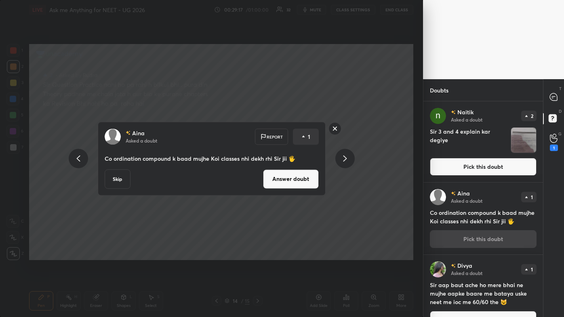
click at [283, 175] on button "Answer doubt" at bounding box center [291, 178] width 56 height 19
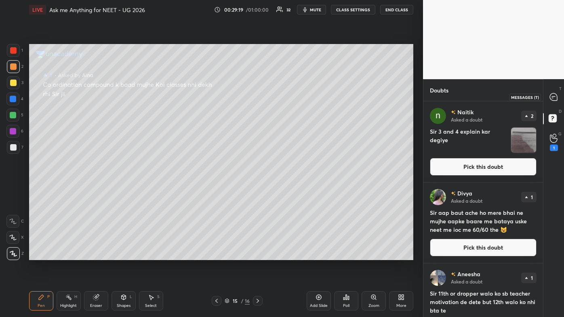
drag, startPoint x: 557, startPoint y: 99, endPoint x: 555, endPoint y: 108, distance: 9.2
click at [290, 99] on div at bounding box center [554, 97] width 16 height 15
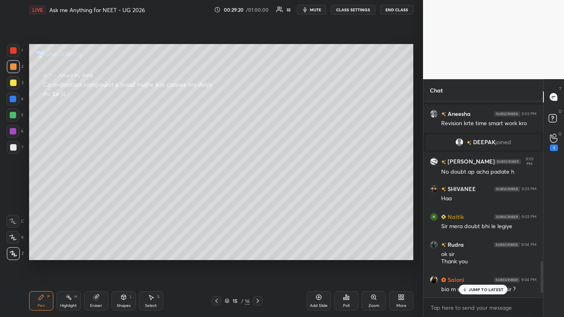
scroll to position [194, 117]
click at [290, 190] on p "JUMP TO LATEST" at bounding box center [485, 289] width 35 height 5
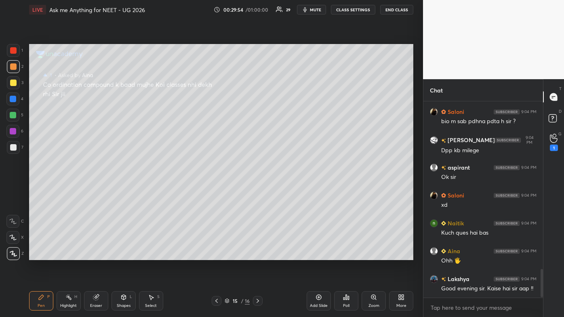
scroll to position [1176, 0]
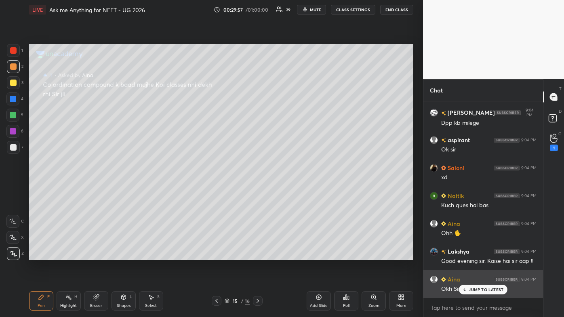
click at [290, 190] on div "JUMP TO LATEST" at bounding box center [483, 290] width 48 height 10
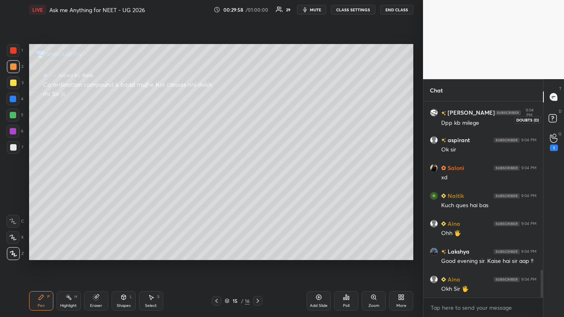
click at [290, 117] on rect at bounding box center [552, 119] width 8 height 8
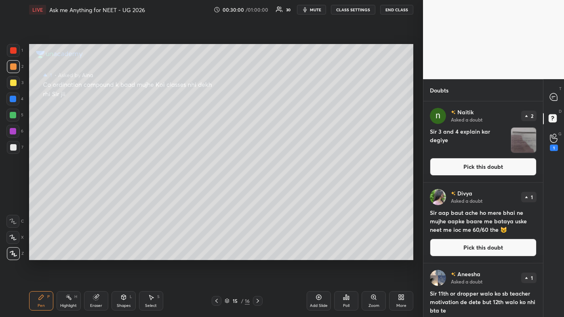
click at [290, 190] on button "Pick this doubt" at bounding box center [483, 248] width 107 height 18
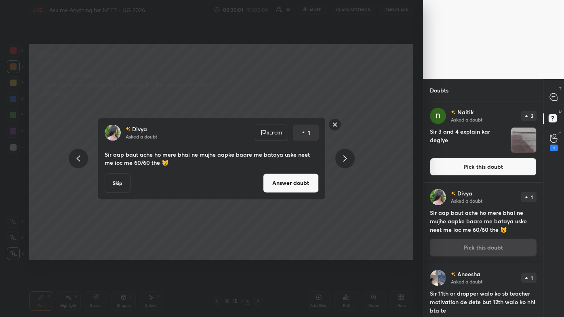
click at [290, 177] on div "[PERSON_NAME] Asked a doubt Report 1 Sir aap baut ache ho mere bhai ne mujhe aa…" at bounding box center [211, 159] width 305 height 82
click at [290, 178] on button "Answer doubt" at bounding box center [291, 182] width 56 height 19
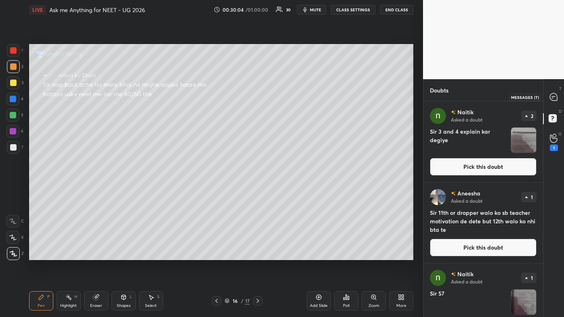
drag, startPoint x: 555, startPoint y: 96, endPoint x: 547, endPoint y: 111, distance: 16.6
click at [290, 97] on icon at bounding box center [553, 97] width 8 height 8
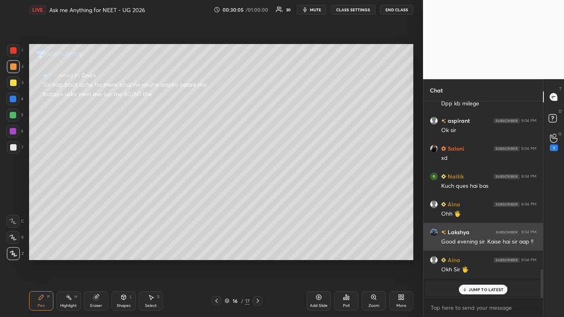
scroll to position [194, 117]
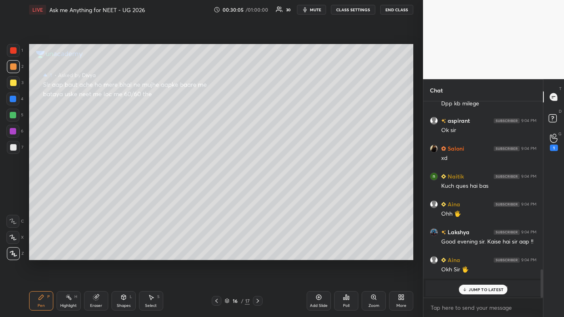
click at [290, 190] on icon at bounding box center [464, 289] width 5 height 5
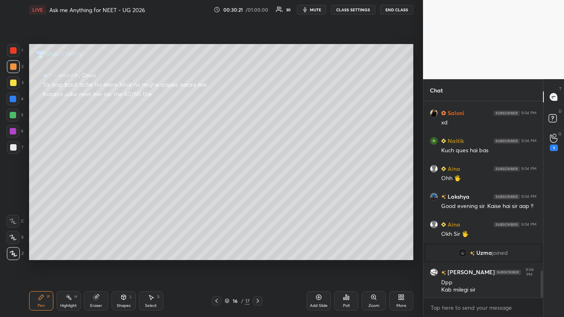
scroll to position [1216, 0]
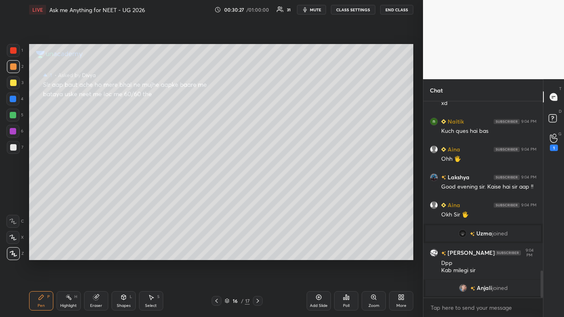
drag, startPoint x: 38, startPoint y: 295, endPoint x: 59, endPoint y: 263, distance: 37.9
click at [37, 190] on div "Pen P" at bounding box center [41, 300] width 24 height 19
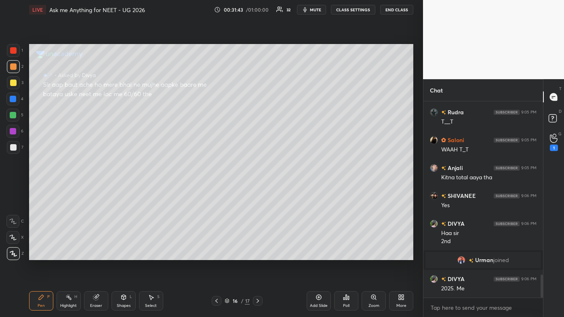
scroll to position [1500, 0]
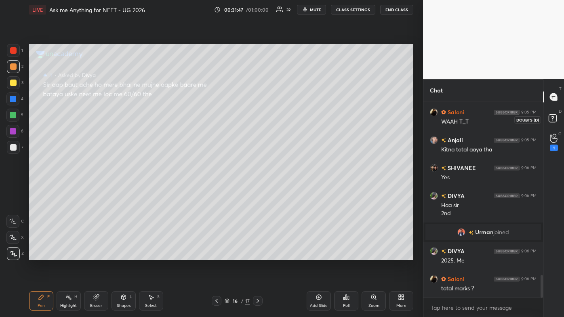
click at [290, 118] on rect at bounding box center [552, 119] width 8 height 8
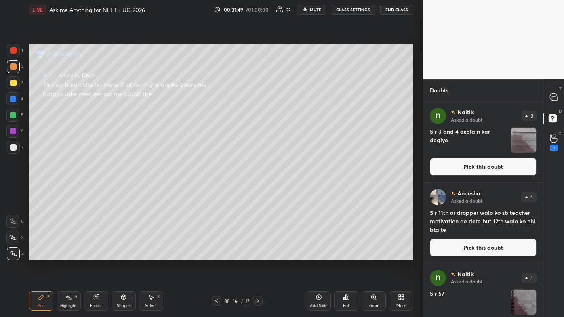
click at [290, 190] on button "Pick this doubt" at bounding box center [483, 248] width 107 height 18
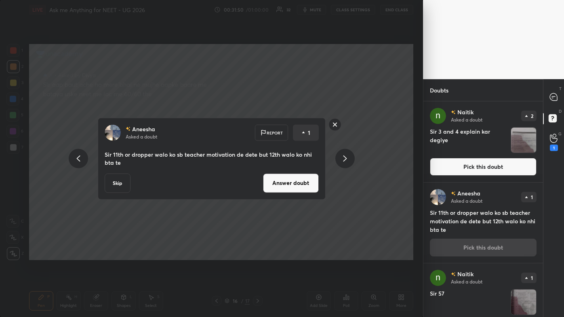
drag, startPoint x: 279, startPoint y: 181, endPoint x: 273, endPoint y: 182, distance: 5.7
click at [279, 182] on button "Answer doubt" at bounding box center [291, 182] width 56 height 19
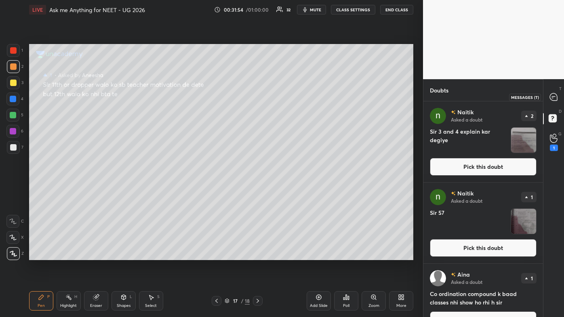
click at [290, 99] on icon at bounding box center [553, 96] width 7 height 7
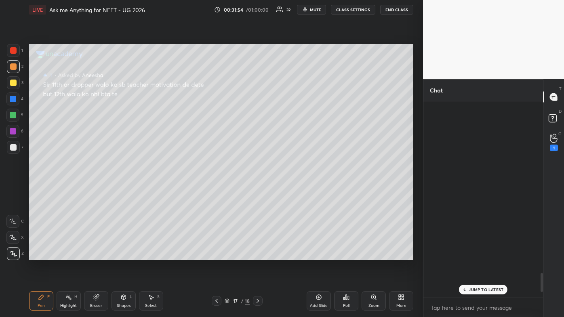
scroll to position [194, 117]
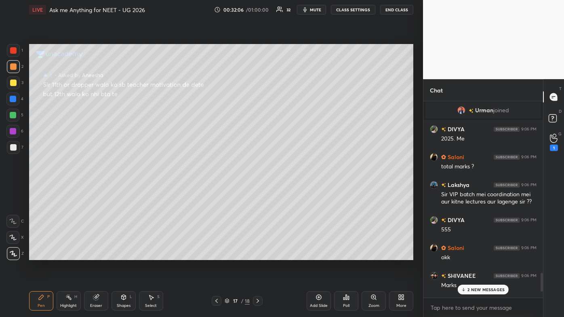
click at [290, 190] on p "2 NEW MESSAGES" at bounding box center [485, 289] width 37 height 5
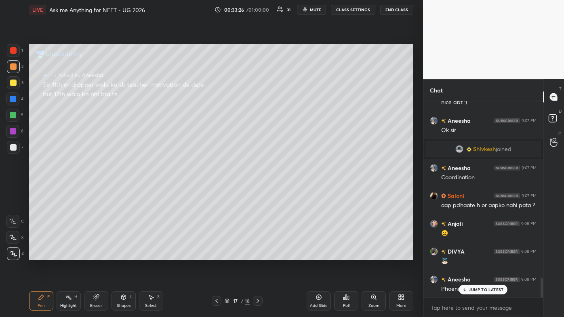
scroll to position [1785, 0]
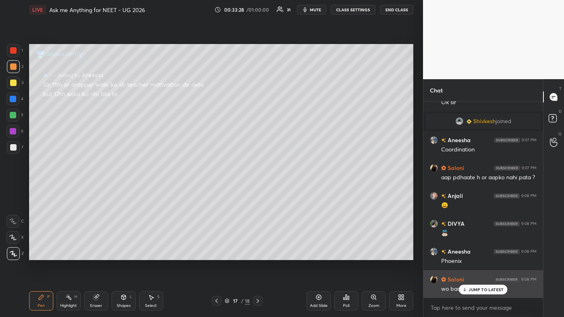
click at [290, 190] on p "JUMP TO LATEST" at bounding box center [485, 289] width 35 height 5
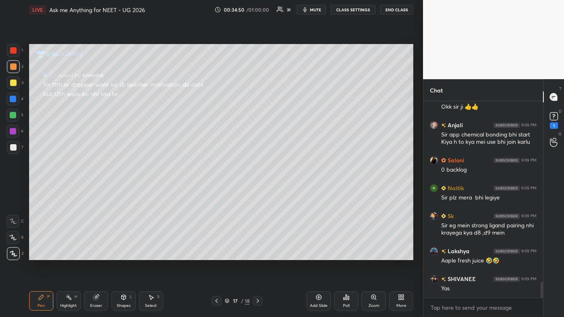
scroll to position [2346, 0]
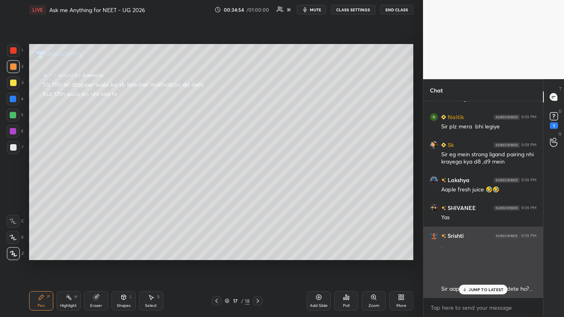
drag, startPoint x: 471, startPoint y: 285, endPoint x: 446, endPoint y: 293, distance: 26.2
click at [290, 190] on div "JUMP TO LATEST" at bounding box center [483, 290] width 48 height 10
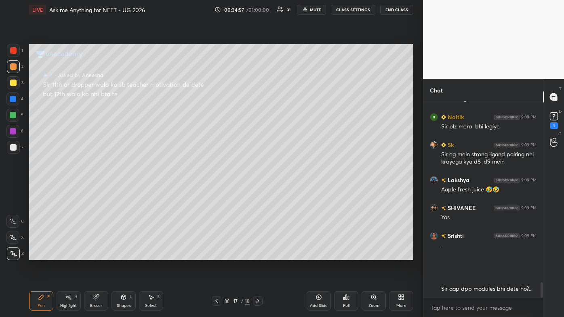
click at [290, 190] on icon at bounding box center [318, 297] width 2 height 2
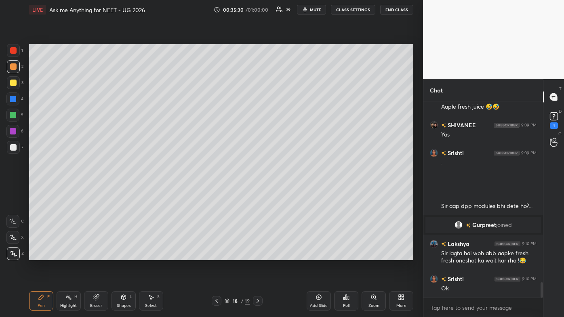
scroll to position [2331, 0]
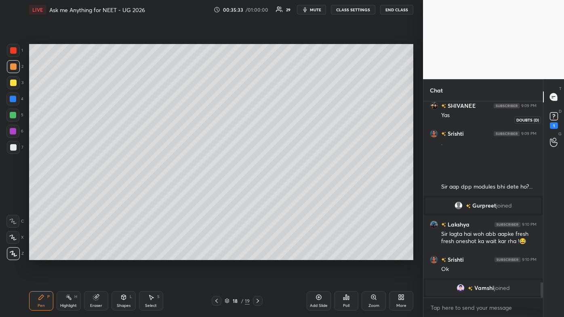
click at [290, 124] on div "1" at bounding box center [554, 125] width 8 height 6
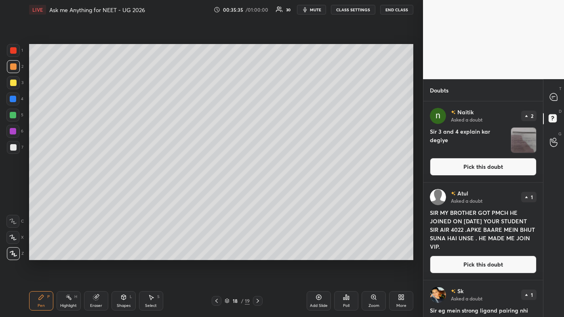
click at [290, 190] on button "Pick this doubt" at bounding box center [483, 265] width 107 height 18
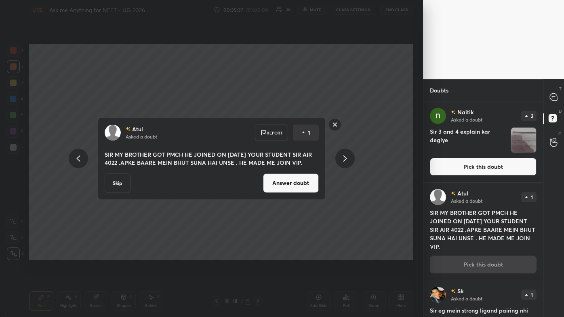
click at [290, 186] on button "Answer doubt" at bounding box center [291, 182] width 56 height 19
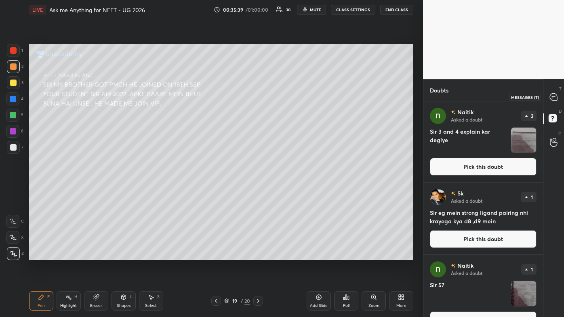
click at [290, 97] on icon at bounding box center [553, 96] width 7 height 7
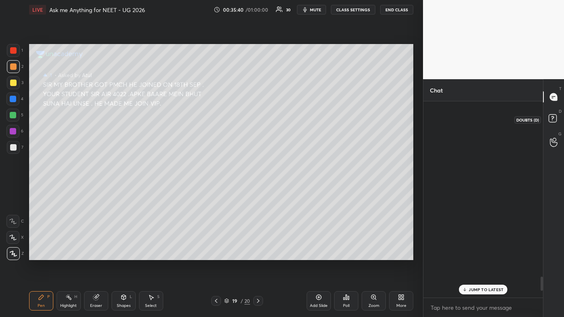
scroll to position [194, 117]
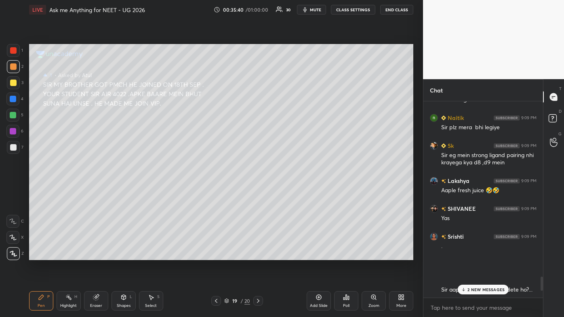
click at [290, 190] on p "2 NEW MESSAGES" at bounding box center [485, 289] width 37 height 5
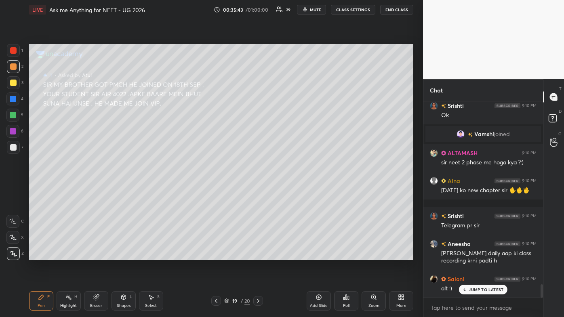
scroll to position [2675, 0]
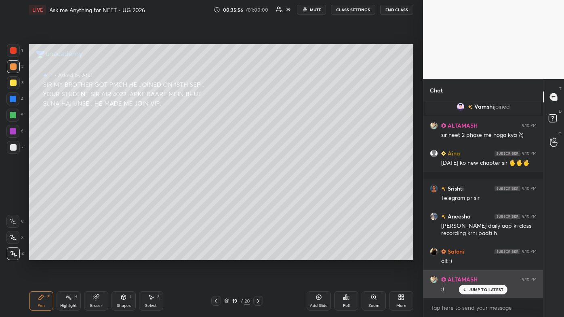
click at [290, 190] on p "JUMP TO LATEST" at bounding box center [485, 289] width 35 height 5
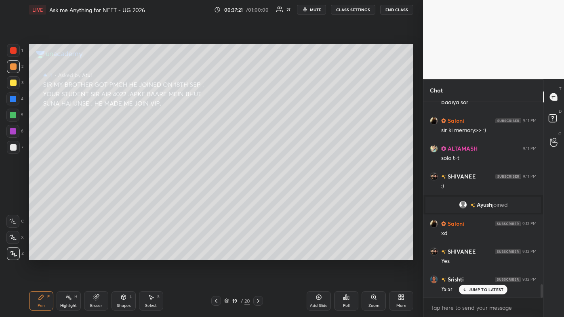
scroll to position [2687, 0]
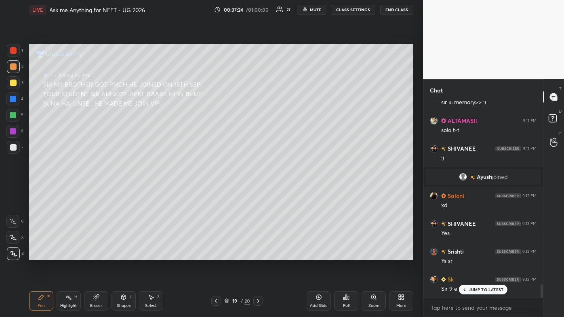
click at [290, 190] on div "Aina 9:10 PM [DATE] ko new chapter sir 🖐️🖐️🖐️ [GEOGRAPHIC_DATA] 9:10 PM Telegra…" at bounding box center [483, 199] width 120 height 196
click at [290, 190] on p "JUMP TO LATEST" at bounding box center [485, 289] width 35 height 5
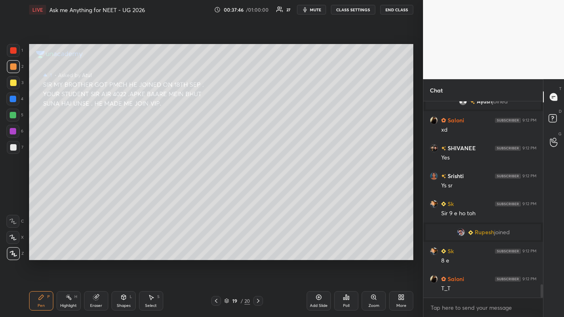
scroll to position [2680, 0]
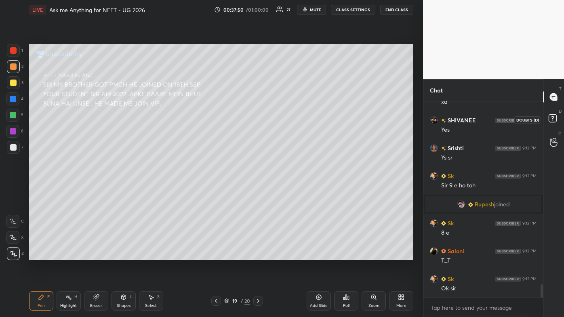
drag, startPoint x: 553, startPoint y: 115, endPoint x: 546, endPoint y: 119, distance: 8.5
click at [290, 115] on rect at bounding box center [552, 119] width 8 height 8
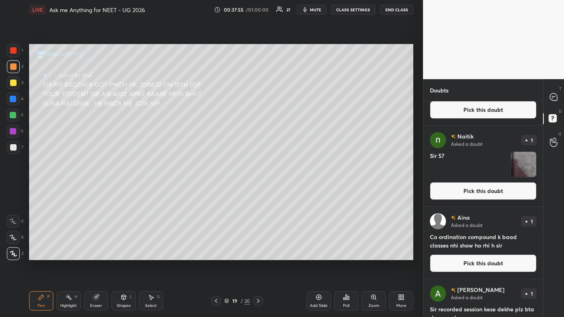
scroll to position [132, 0]
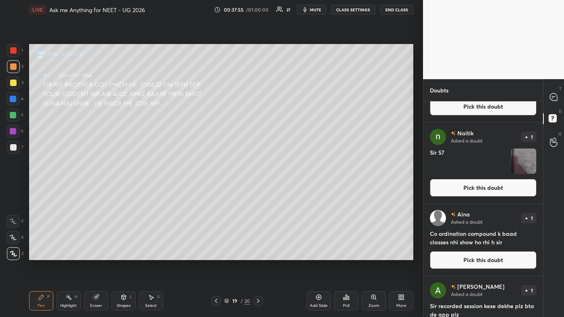
click at [290, 190] on button "Pick this doubt" at bounding box center [483, 260] width 107 height 18
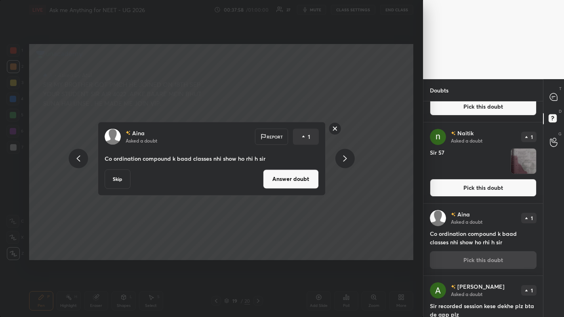
click at [290, 183] on button "Answer doubt" at bounding box center [291, 178] width 56 height 19
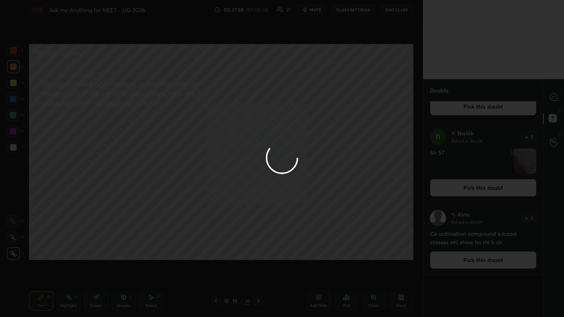
scroll to position [0, 0]
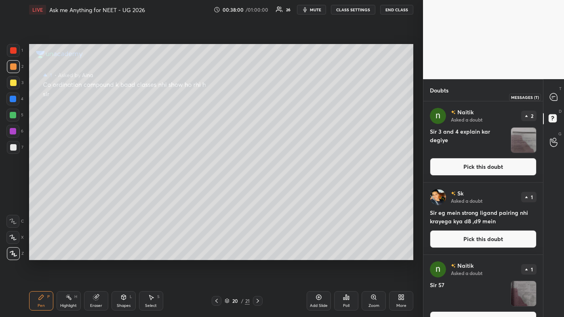
drag, startPoint x: 555, startPoint y: 95, endPoint x: 550, endPoint y: 102, distance: 9.0
click at [290, 95] on icon at bounding box center [553, 96] width 7 height 7
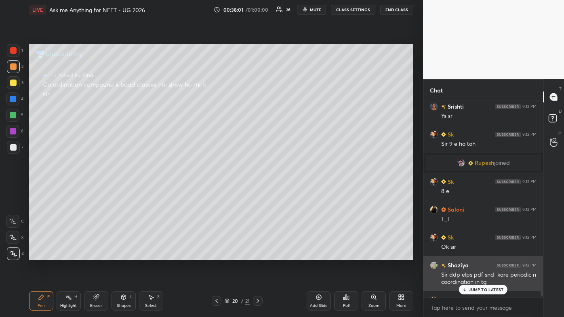
scroll to position [194, 117]
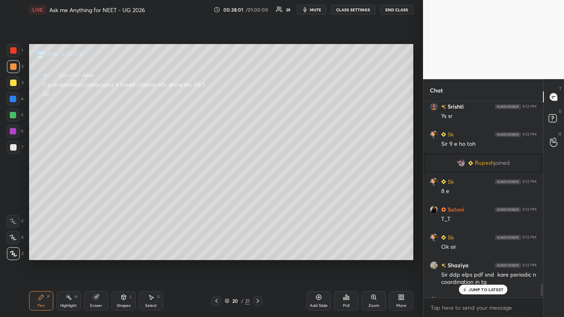
drag, startPoint x: 479, startPoint y: 287, endPoint x: 473, endPoint y: 288, distance: 6.6
click at [290, 190] on p "JUMP TO LATEST" at bounding box center [485, 289] width 35 height 5
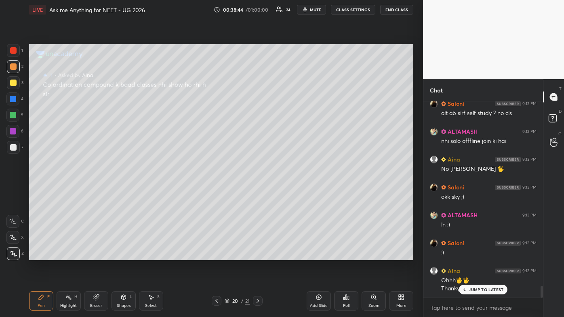
scroll to position [3082, 0]
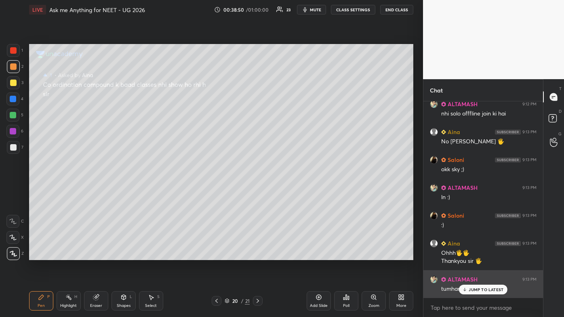
drag, startPoint x: 471, startPoint y: 289, endPoint x: 465, endPoint y: 291, distance: 5.9
click at [290, 190] on p "JUMP TO LATEST" at bounding box center [485, 289] width 35 height 5
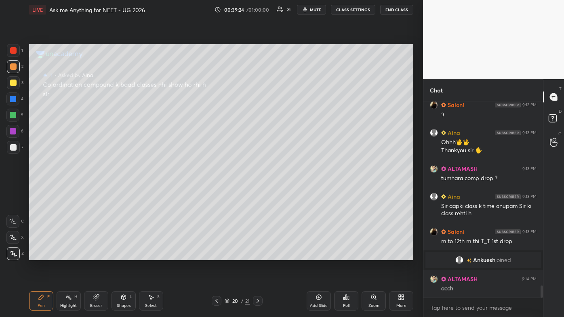
scroll to position [2959, 0]
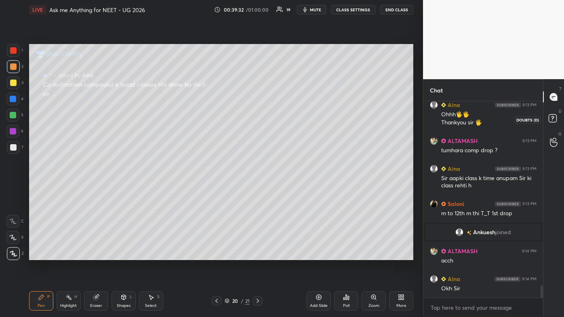
click at [290, 117] on rect at bounding box center [552, 119] width 8 height 8
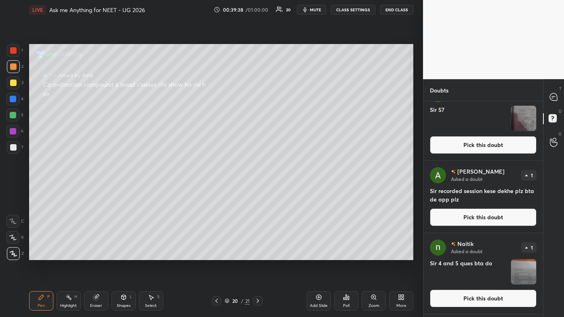
scroll to position [175, 0]
click at [290, 190] on button "Pick this doubt" at bounding box center [483, 217] width 107 height 18
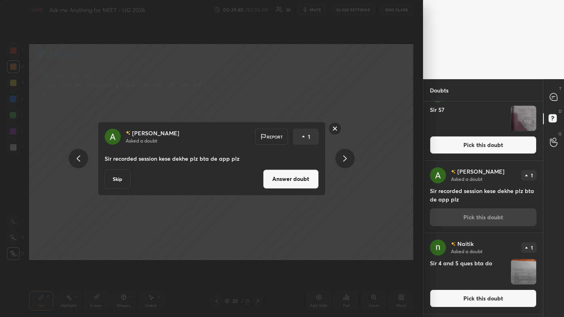
click at [290, 173] on button "Answer doubt" at bounding box center [291, 178] width 56 height 19
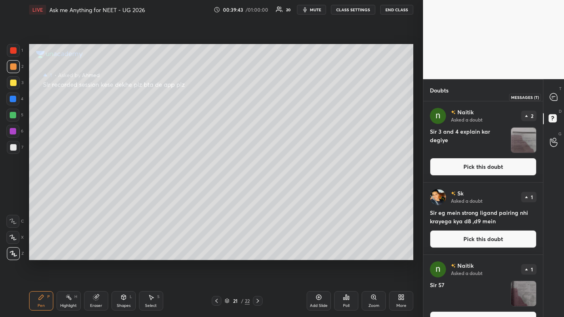
click at [290, 97] on icon at bounding box center [553, 96] width 7 height 7
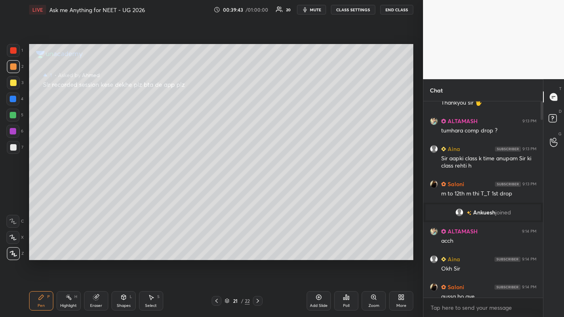
scroll to position [194, 117]
click at [290, 190] on p "JUMP TO LATEST" at bounding box center [485, 289] width 35 height 5
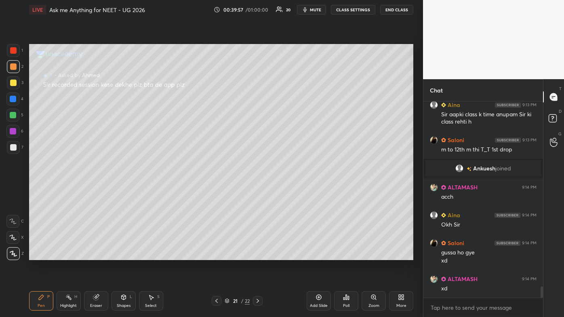
scroll to position [3207, 0]
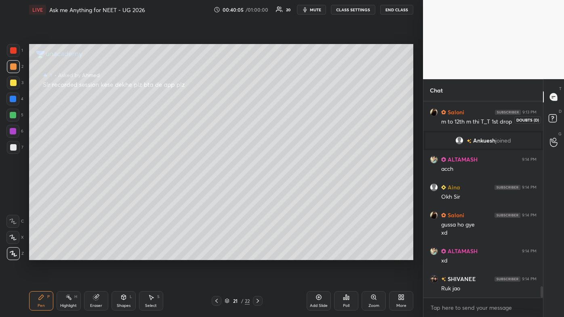
click at [290, 118] on icon at bounding box center [553, 119] width 15 height 15
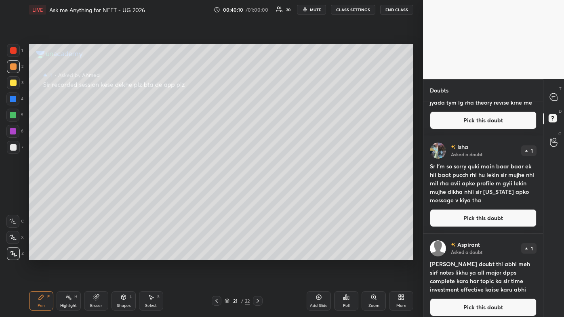
click at [290, 190] on div "Pawan Asked a doubt 1 Apka koi new batch jha sa fresh start kar sku please Pick…" at bounding box center [483, 209] width 120 height 216
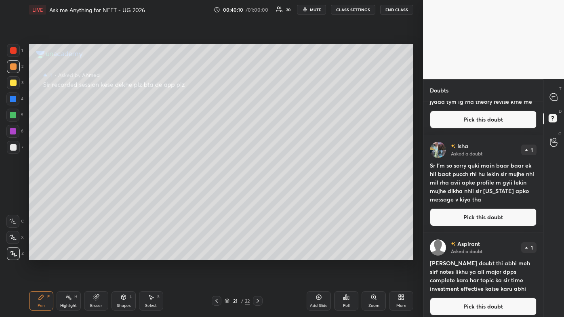
click at [290, 190] on button "Pick this doubt" at bounding box center [483, 217] width 107 height 18
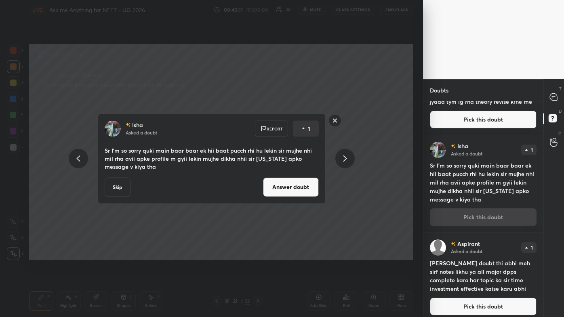
click at [278, 181] on button "Answer doubt" at bounding box center [291, 186] width 56 height 19
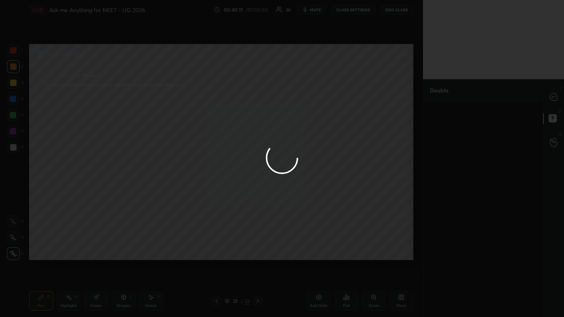
scroll to position [0, 0]
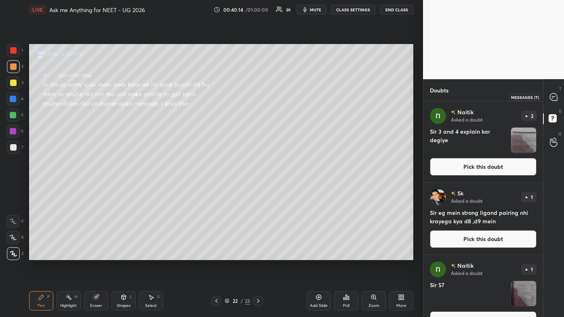
drag, startPoint x: 557, startPoint y: 95, endPoint x: 557, endPoint y: 102, distance: 6.5
click at [290, 96] on icon at bounding box center [553, 96] width 7 height 7
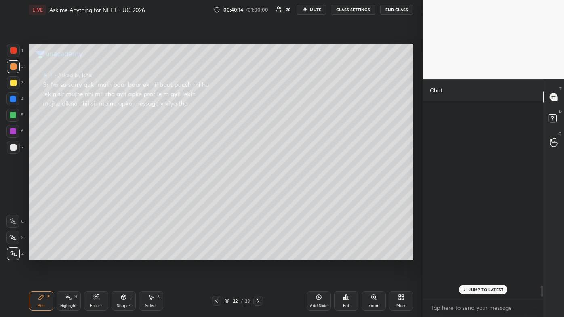
scroll to position [194, 117]
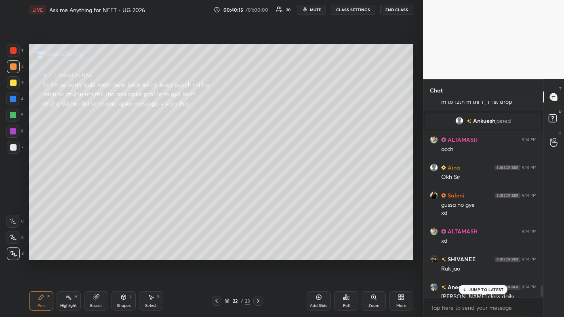
click at [290, 190] on p "JUMP TO LATEST" at bounding box center [485, 289] width 35 height 5
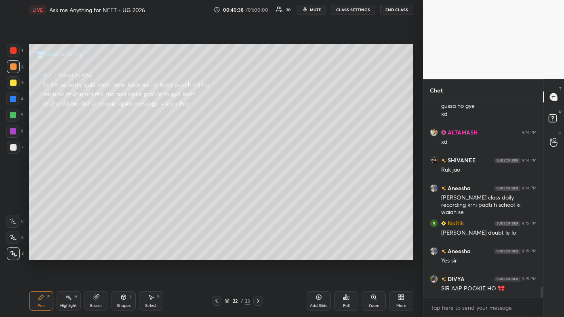
scroll to position [3353, 0]
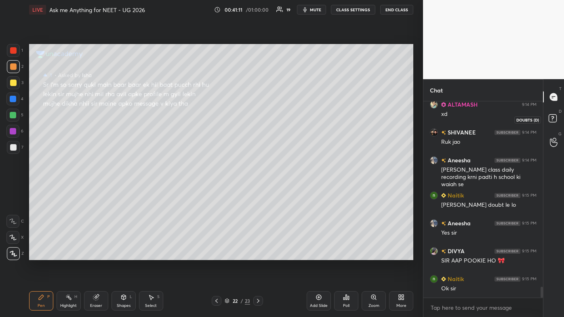
click at [290, 116] on rect at bounding box center [552, 119] width 8 height 8
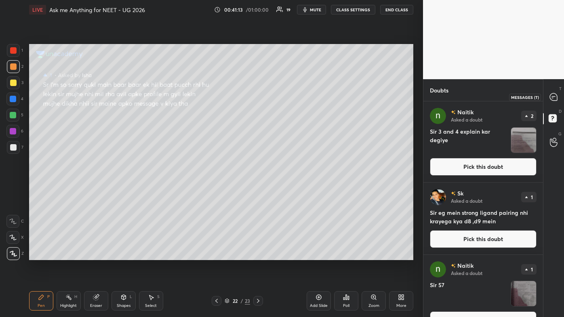
click at [290, 97] on icon at bounding box center [553, 96] width 7 height 7
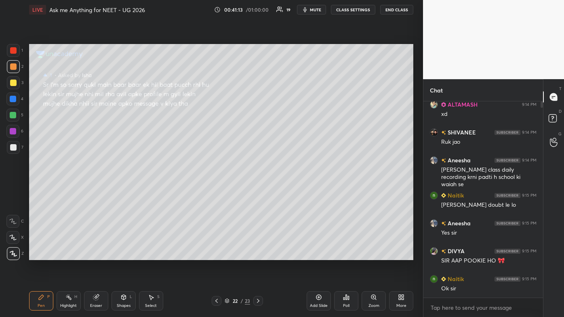
scroll to position [194, 117]
click at [290, 118] on rect at bounding box center [552, 119] width 8 height 8
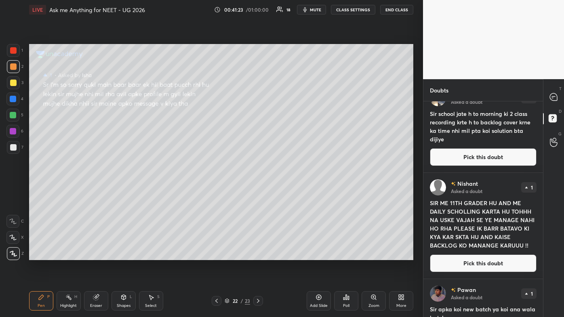
scroll to position [640, 0]
click at [290, 190] on button "Pick this doubt" at bounding box center [483, 263] width 107 height 18
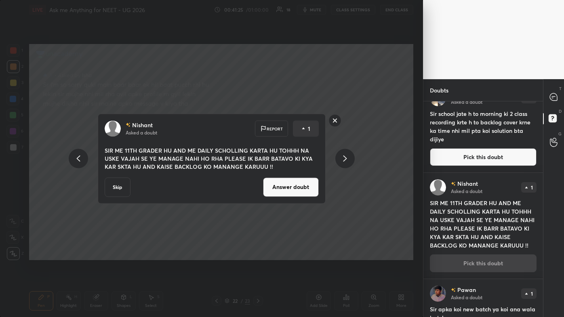
click at [285, 179] on button "Answer doubt" at bounding box center [291, 186] width 56 height 19
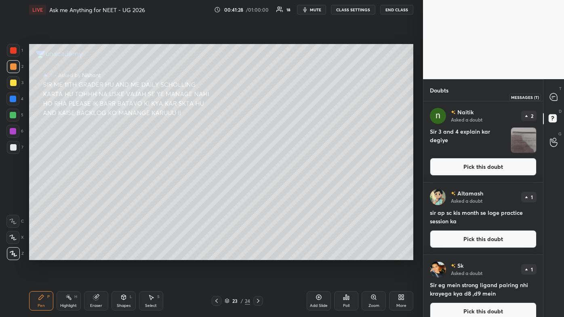
drag, startPoint x: 554, startPoint y: 96, endPoint x: 546, endPoint y: 104, distance: 11.1
click at [290, 97] on icon at bounding box center [553, 97] width 8 height 8
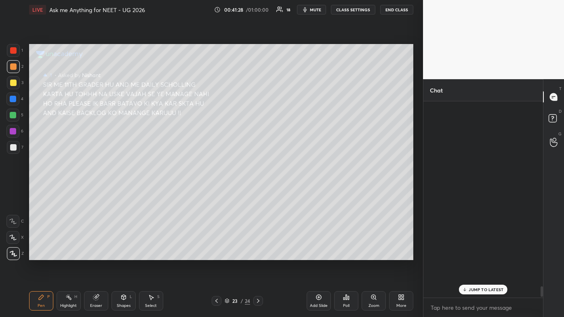
scroll to position [194, 117]
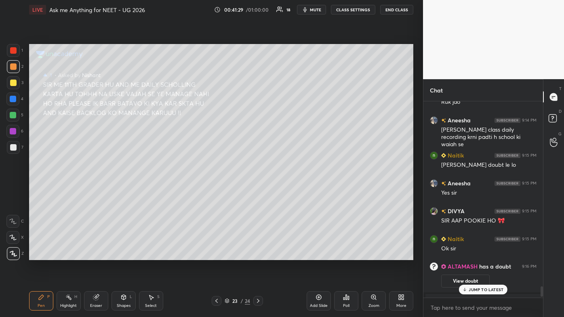
click at [290, 190] on p "JUMP TO LATEST" at bounding box center [485, 289] width 35 height 5
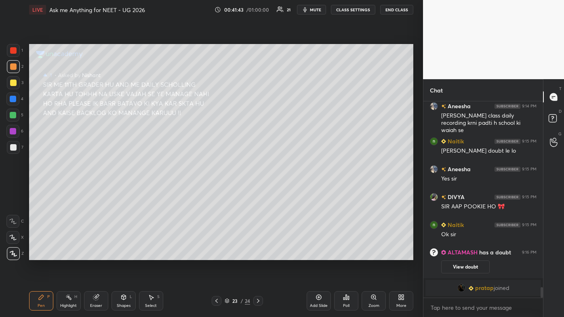
click at [45, 190] on div "Pen P Highlight H Eraser Shapes L Select S 23 / 24 Add Slide Poll Zoom More" at bounding box center [221, 301] width 384 height 32
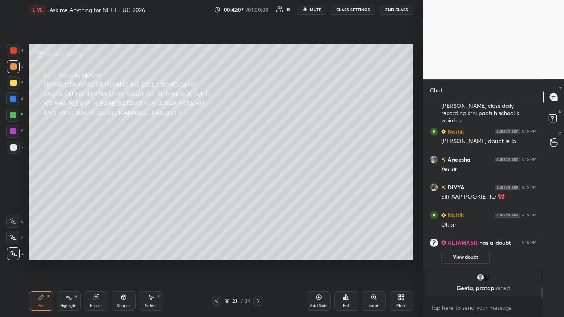
click at [290, 190] on button "View doubt" at bounding box center [465, 257] width 48 height 13
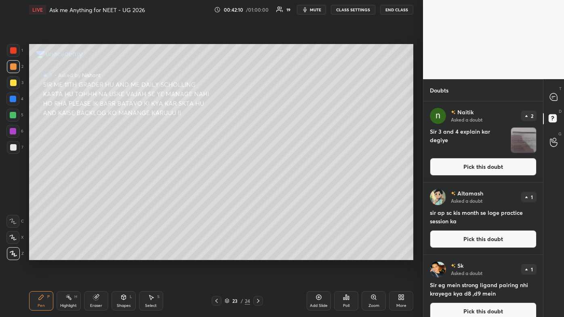
click at [290, 190] on button "Pick this doubt" at bounding box center [483, 239] width 107 height 18
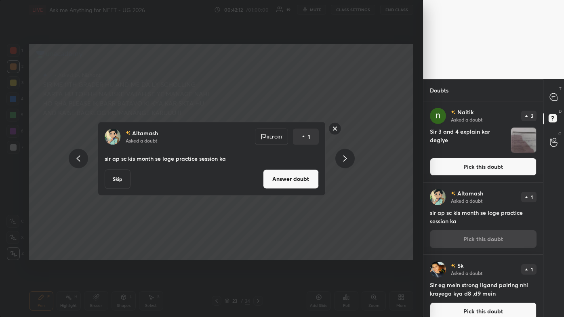
drag, startPoint x: 294, startPoint y: 176, endPoint x: 291, endPoint y: 181, distance: 5.3
click at [290, 176] on button "Answer doubt" at bounding box center [291, 178] width 56 height 19
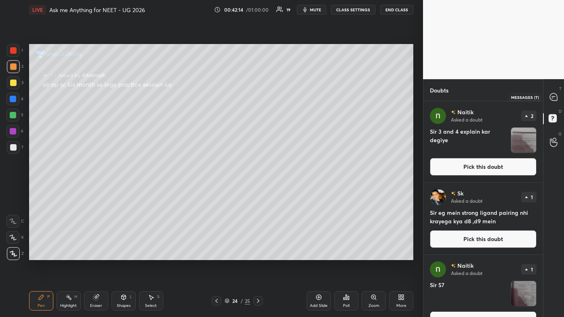
drag, startPoint x: 555, startPoint y: 95, endPoint x: 550, endPoint y: 113, distance: 18.5
click at [290, 95] on icon at bounding box center [553, 96] width 7 height 7
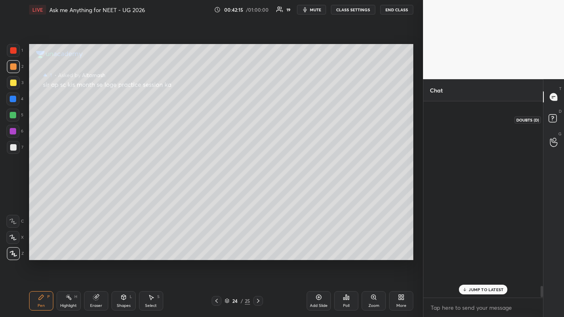
scroll to position [194, 117]
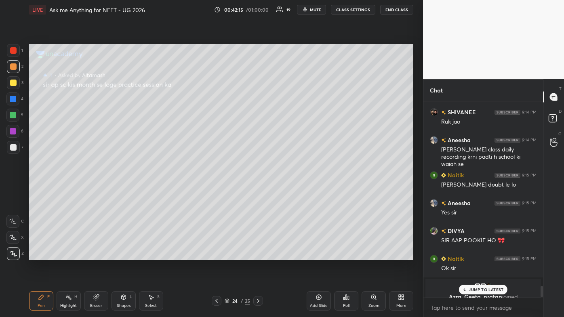
click at [290, 190] on div "JUMP TO LATEST" at bounding box center [483, 290] width 48 height 10
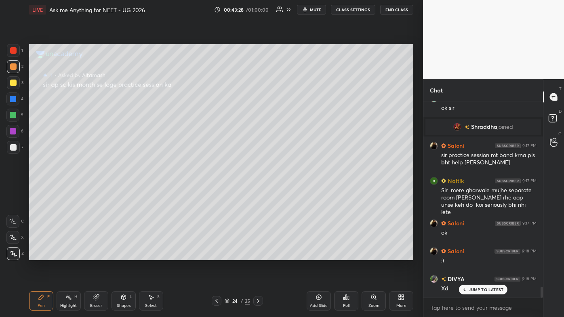
scroll to position [3402, 0]
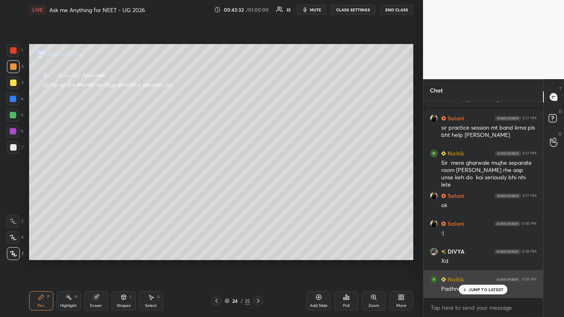
click at [290, 190] on icon at bounding box center [464, 289] width 5 height 5
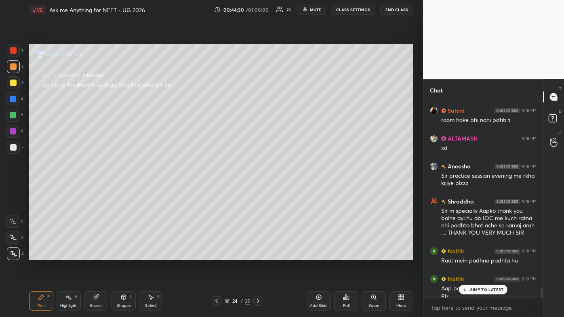
scroll to position [3725, 0]
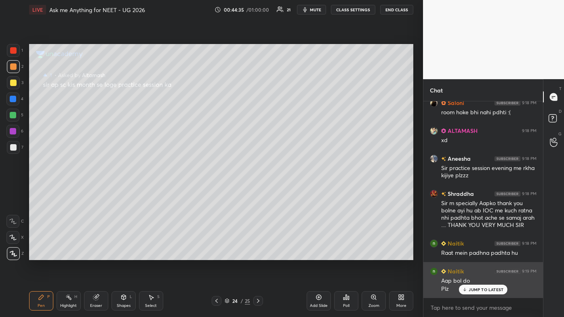
click at [290, 190] on p "JUMP TO LATEST" at bounding box center [485, 289] width 35 height 5
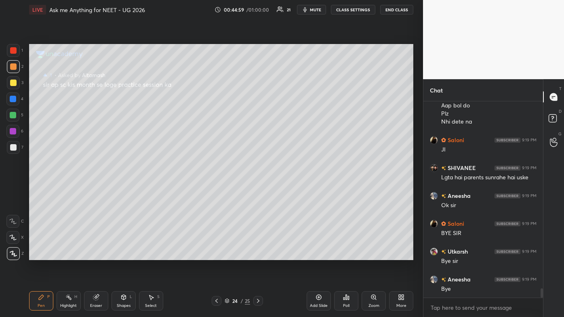
scroll to position [3929, 0]
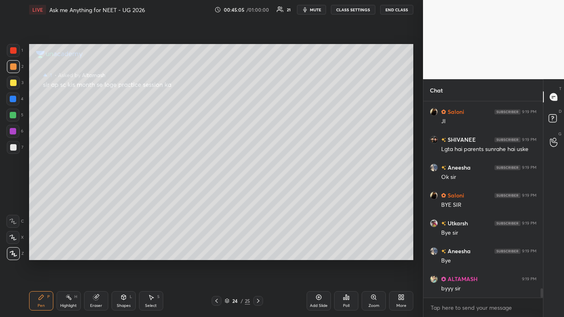
click at [290, 8] on button "End Class" at bounding box center [396, 10] width 33 height 10
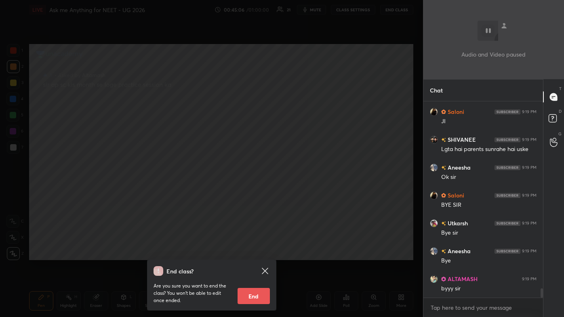
click at [256, 190] on button "End" at bounding box center [253, 296] width 32 height 16
type textarea "x"
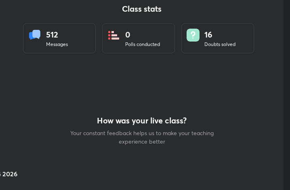
scroll to position [40246, 40101]
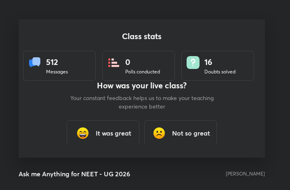
click at [115, 137] on h3 "It was great" at bounding box center [114, 133] width 36 height 10
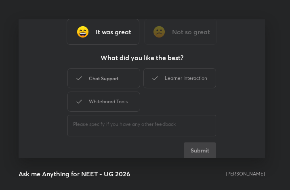
drag, startPoint x: 95, startPoint y: 75, endPoint x: 116, endPoint y: 87, distance: 24.2
click at [95, 76] on div "Chat Support" at bounding box center [103, 78] width 73 height 20
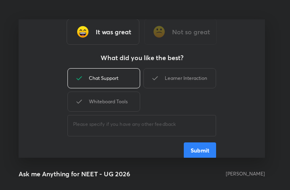
click at [201, 147] on button "Submit" at bounding box center [200, 151] width 32 height 16
